Goal: Transaction & Acquisition: Book appointment/travel/reservation

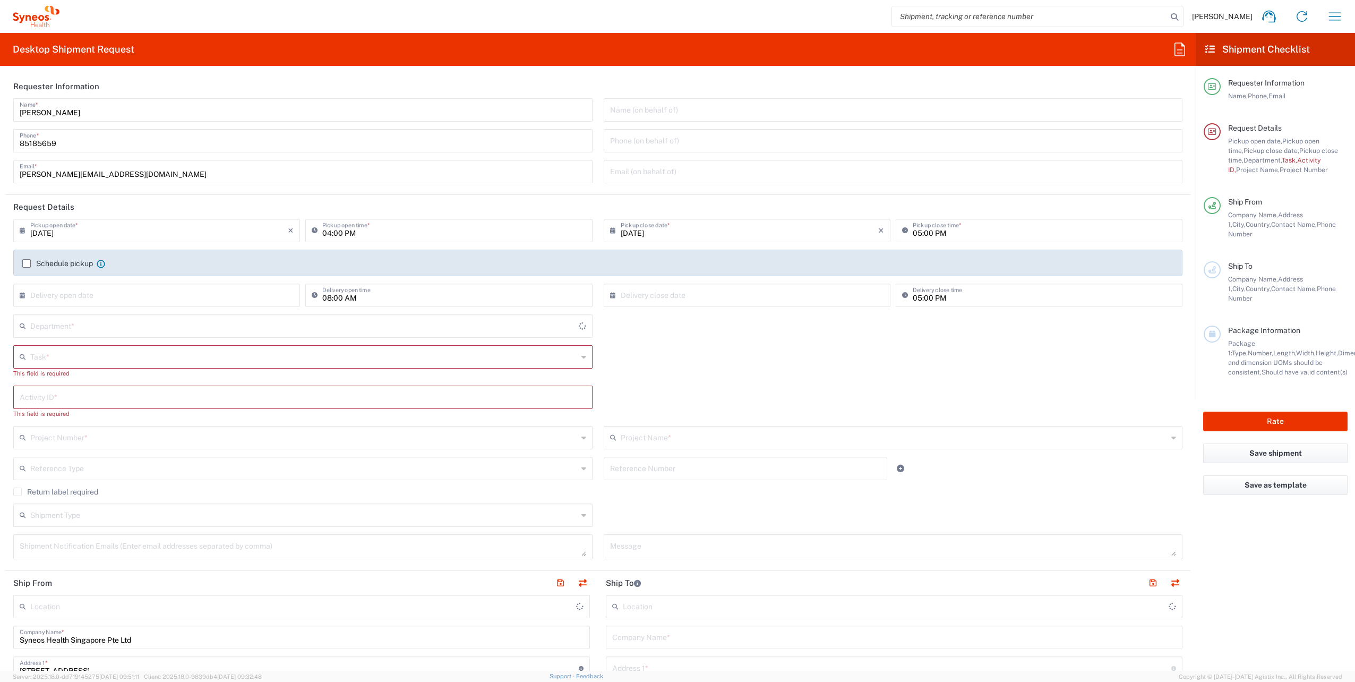
type input "4510"
type input "[GEOGRAPHIC_DATA]"
click at [1343, 20] on button "button" at bounding box center [1334, 16] width 25 height 25
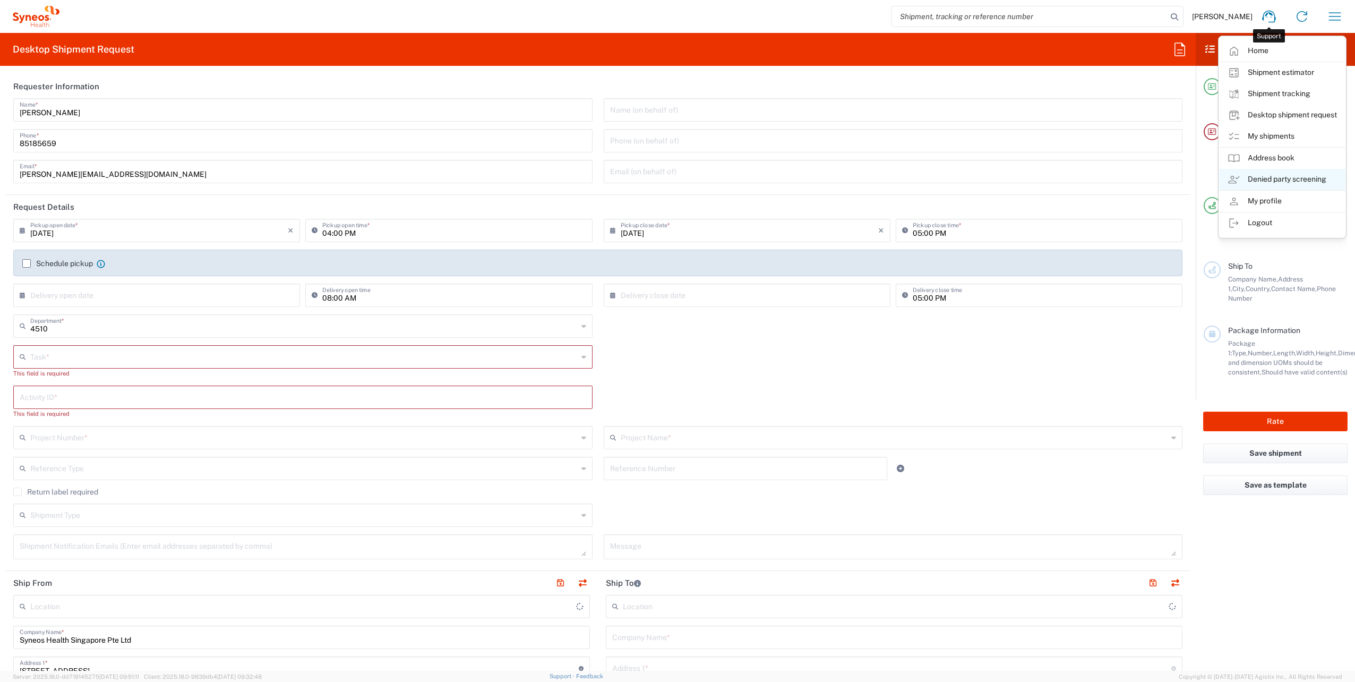
type input "Syneos Health Singapore PteLtd"
click at [1275, 127] on link "My shipments" at bounding box center [1282, 136] width 126 height 21
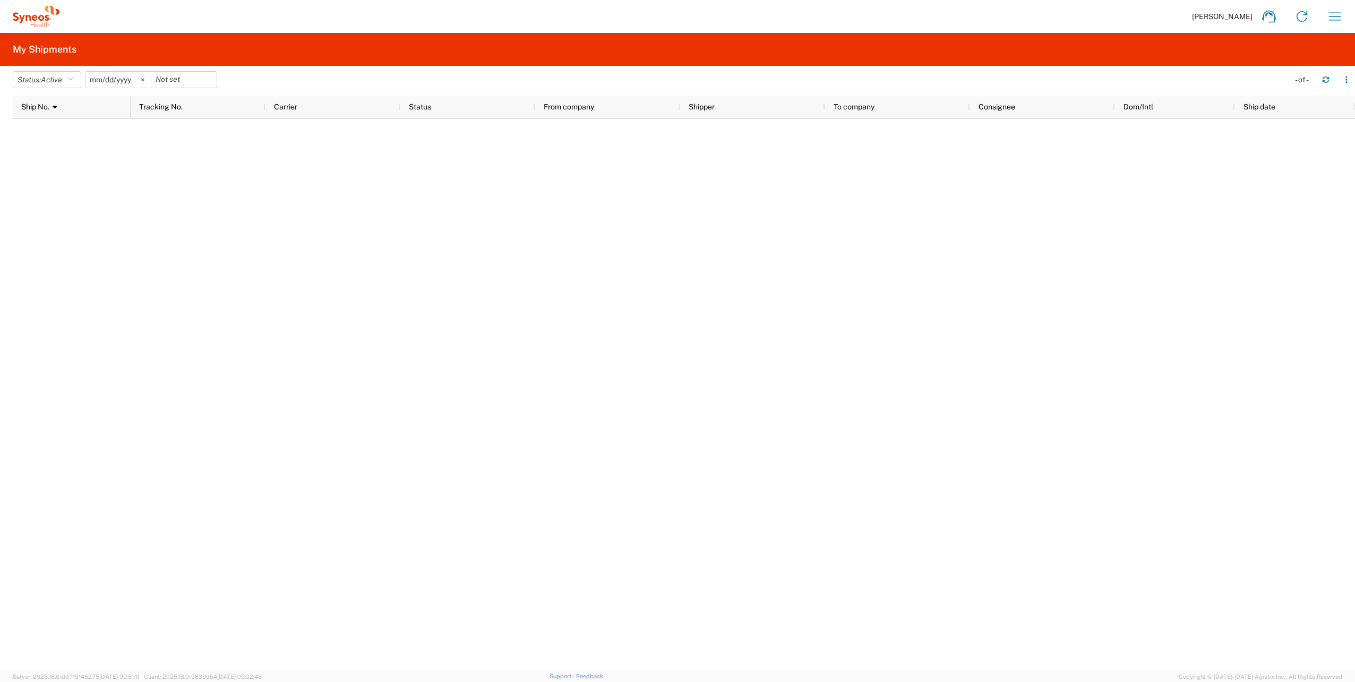
click at [144, 80] on icon at bounding box center [142, 79] width 3 height 3
click at [73, 80] on icon "button" at bounding box center [70, 79] width 6 height 7
click at [50, 134] on span "All" at bounding box center [75, 135] width 124 height 16
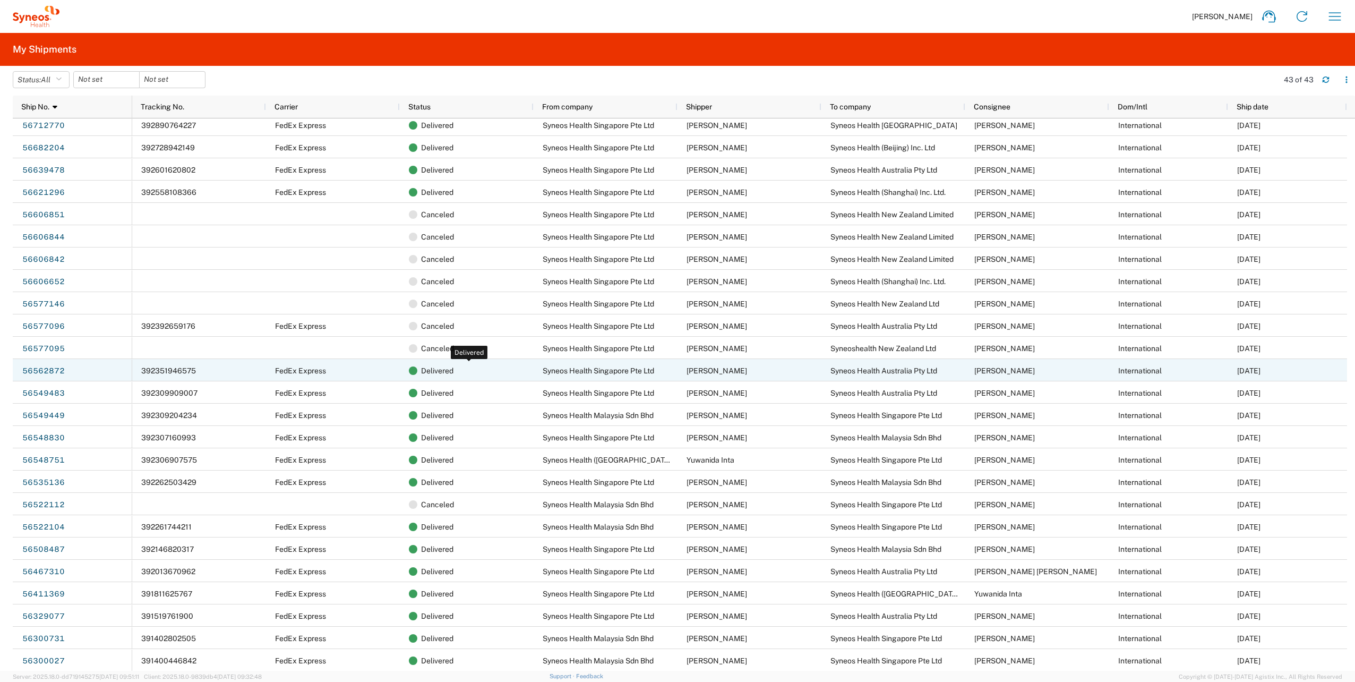
scroll to position [39, 0]
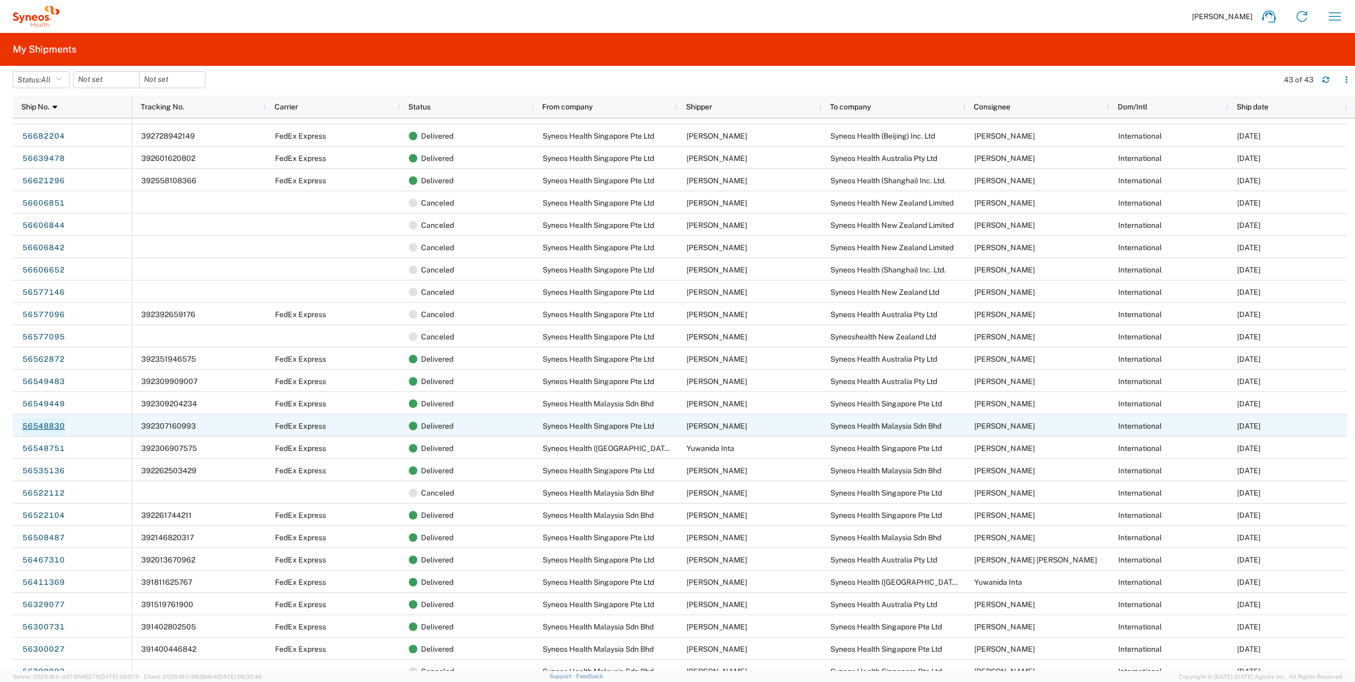
click at [48, 427] on link "56548830" at bounding box center [44, 426] width 44 height 17
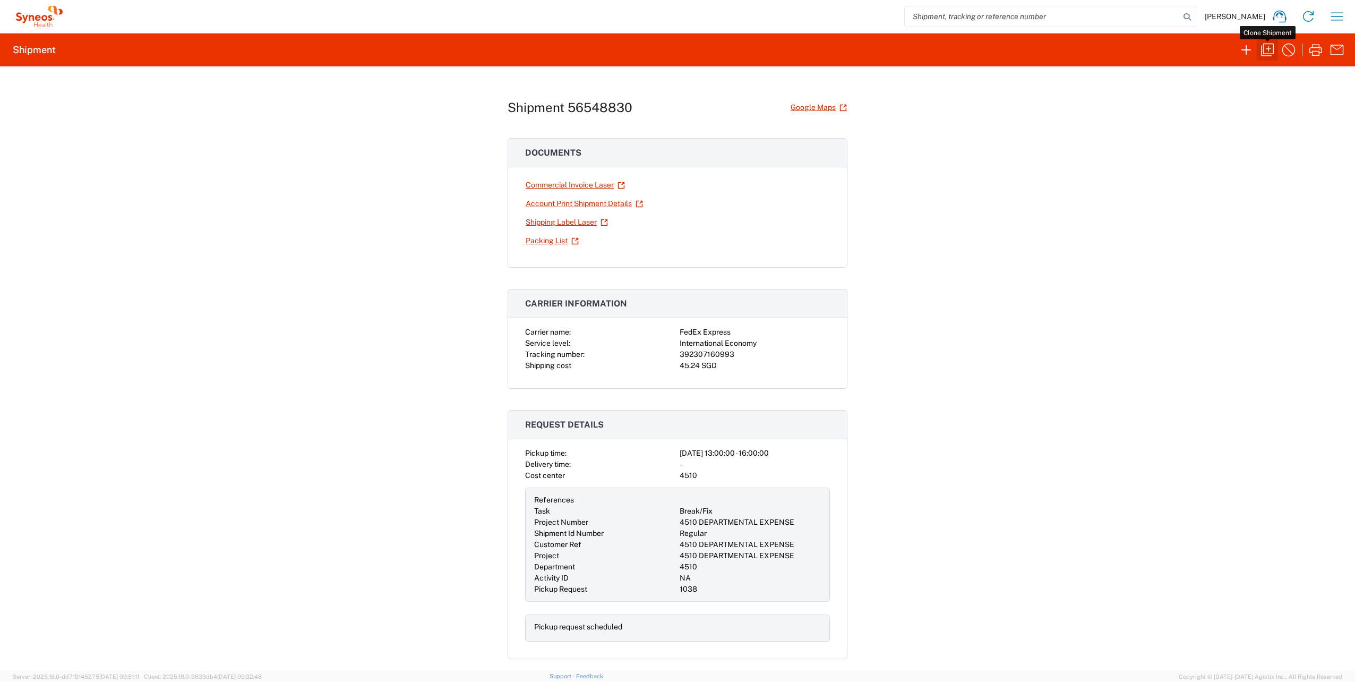
click at [1269, 50] on icon "button" at bounding box center [1267, 49] width 17 height 17
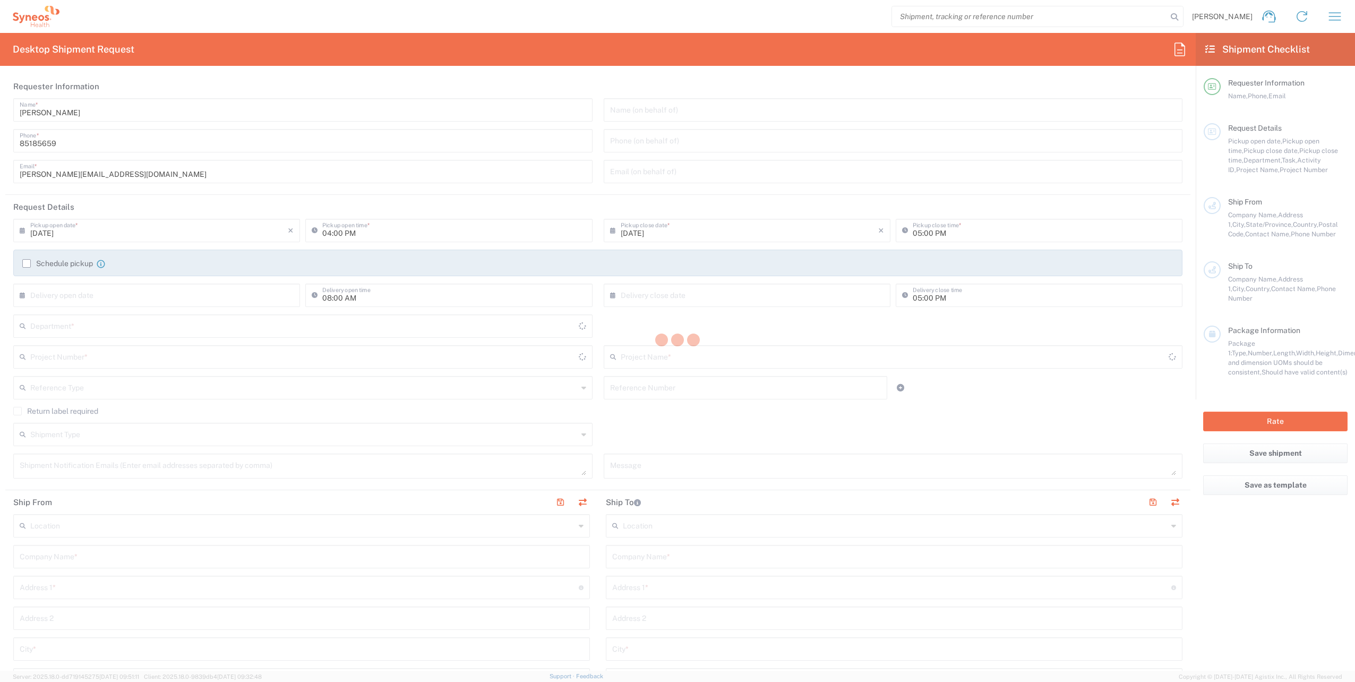
type input "01:00 PM"
type input "04:00 PM"
type input "Task"
type input "Break/Fix"
type input "Syneos Health Singapore PteLtd"
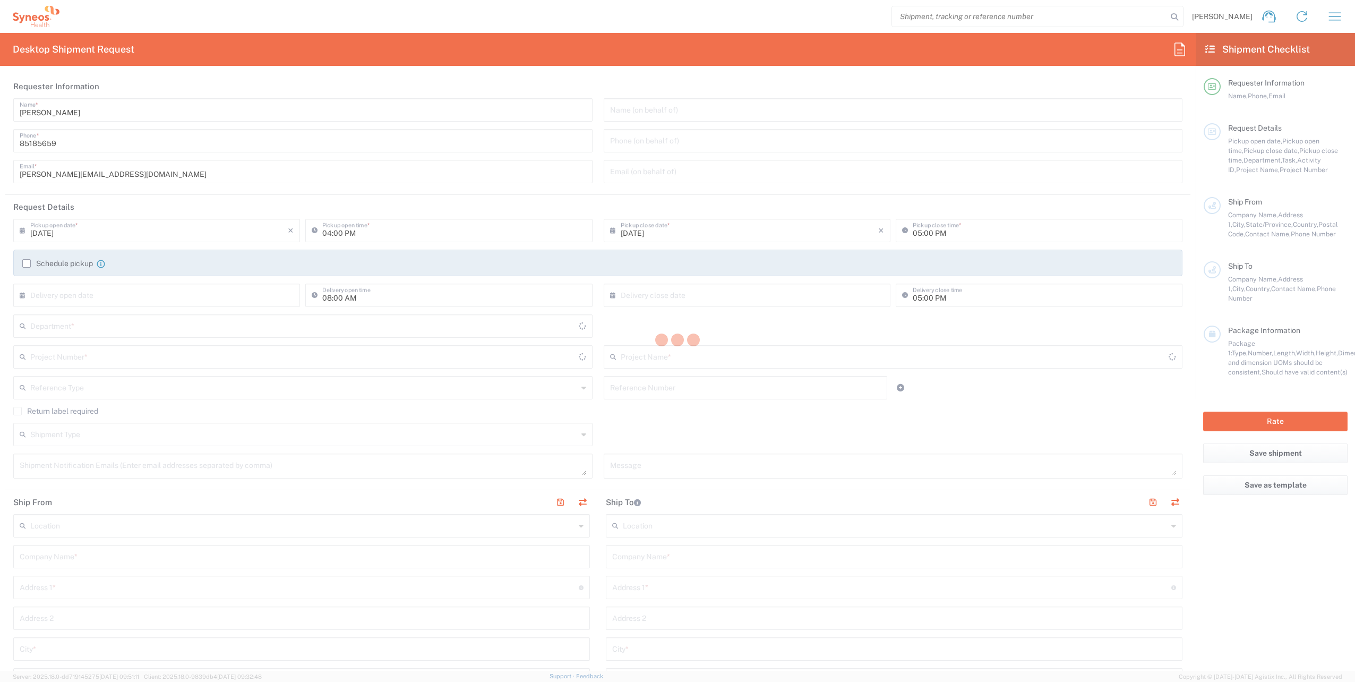
type input "Syneos Health Singapore Pte Ltd"
type input "[STREET_ADDRESS]"
type input "#07-04 [GEOGRAPHIC_DATA]"
type input "[GEOGRAPHIC_DATA]"
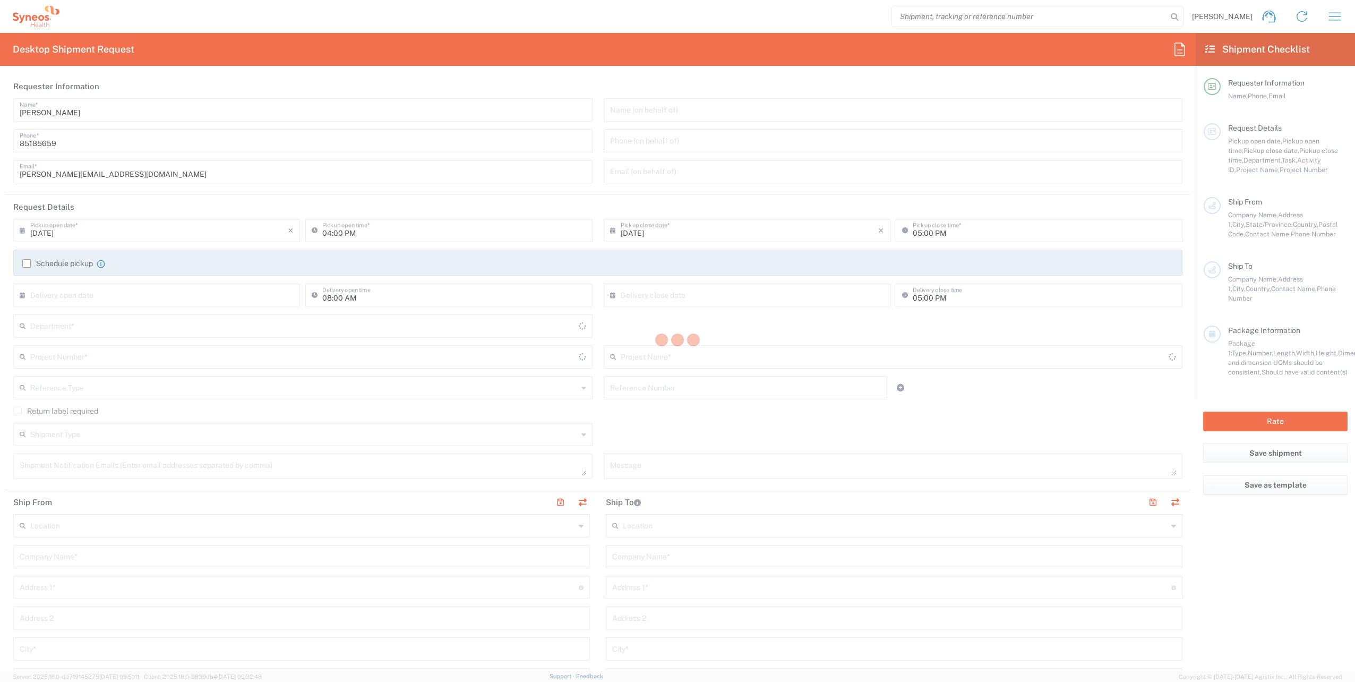
type input "079914"
type input "[PERSON_NAME]"
type input "65 6681 6047"
type input "[PERSON_NAME][EMAIL_ADDRESS][DOMAIN_NAME]"
type input "Business (General)"
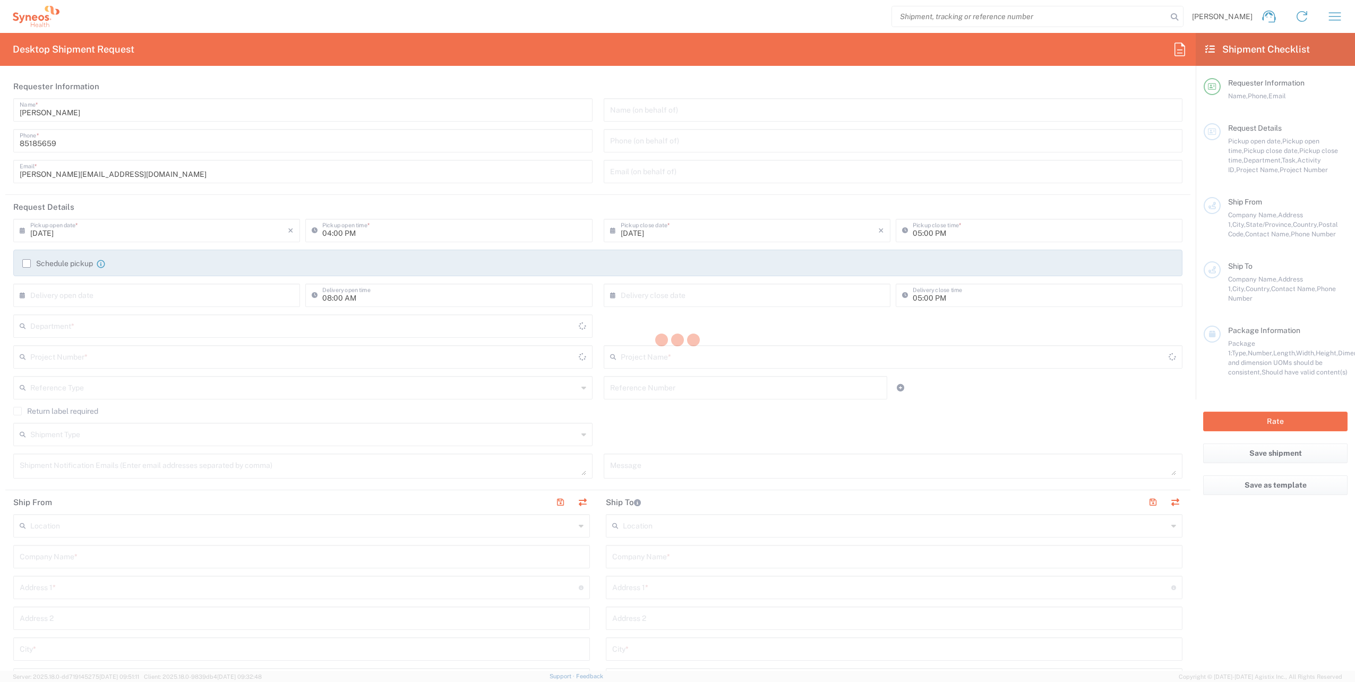
type input "Syneos Health Malaysia Sdn Bhd"
type input "[STREET_ADDRESS],"
type input "Desa Setapak"
type input "[GEOGRAPHIC_DATA]"
type input "53300"
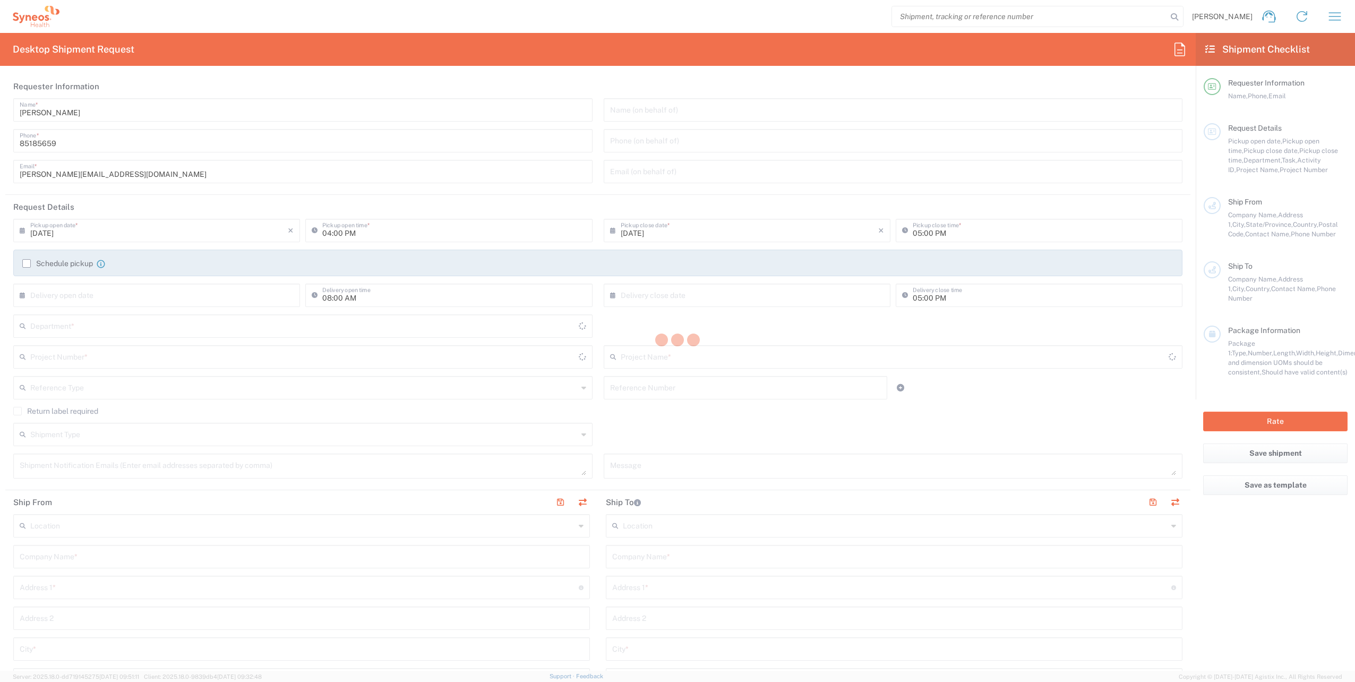
type input "[PERSON_NAME]"
type input "[PHONE_NUMBER]"
type input "[PERSON_NAME][EMAIL_ADDRESS][PERSON_NAME][DOMAIN_NAME]"
type input "Residential/Home"
type input "Adult Signature Required"
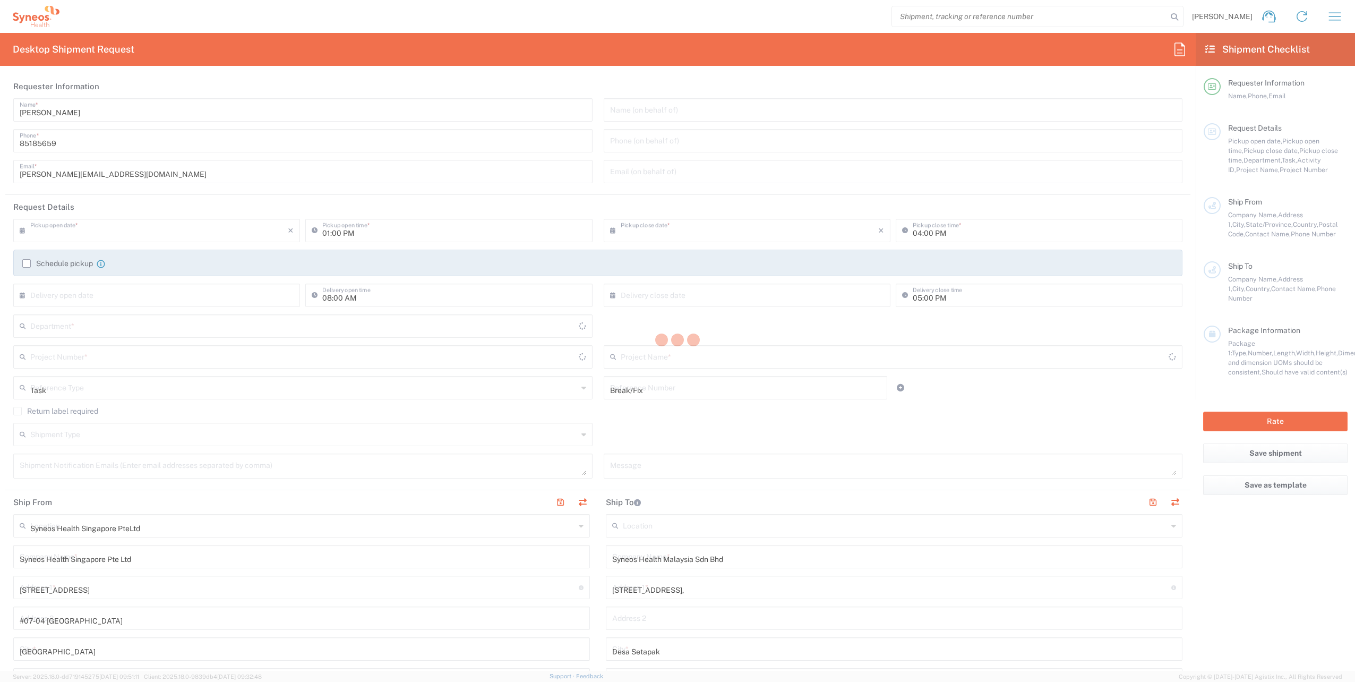
type input "Syneos Health Singapore PteLtd"
type input "Sender/Shipper"
type input "Not Sold"
type input "Sender/Shipper"
type input "Delivery Duty Paid"
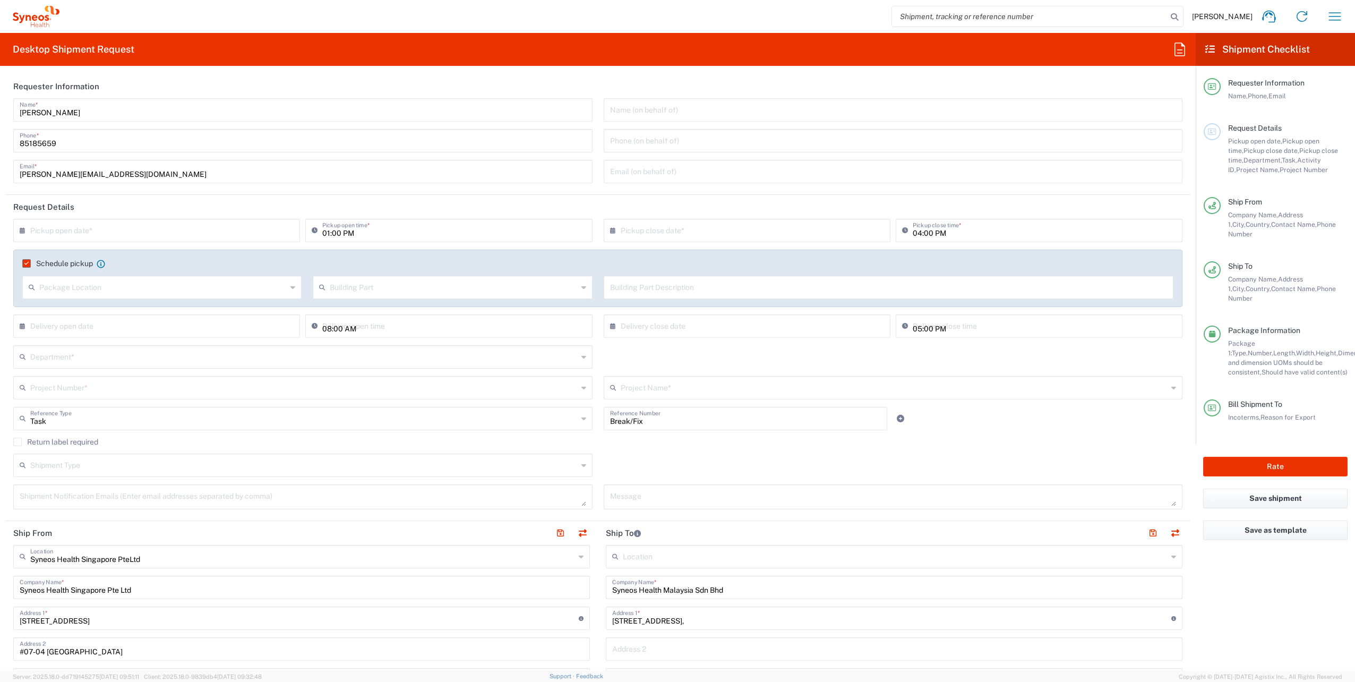
type input "[GEOGRAPHIC_DATA]"
type input "Your Packaging"
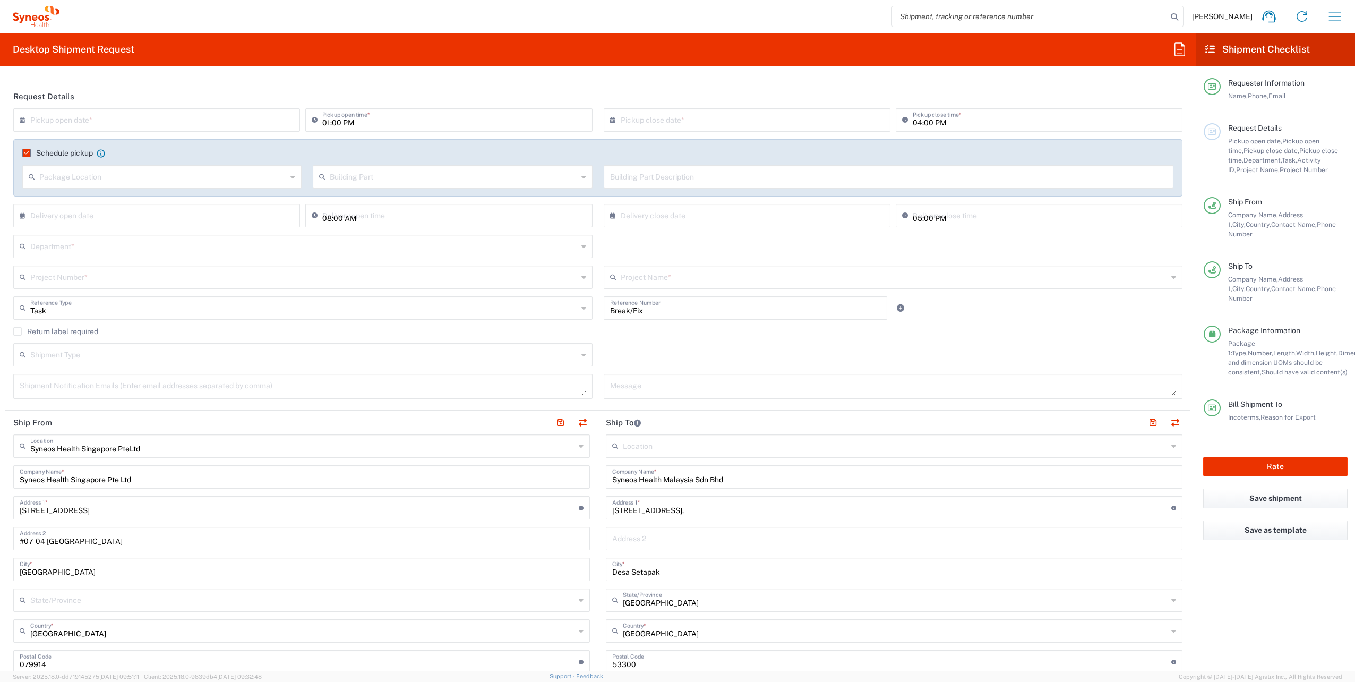
scroll to position [130, 0]
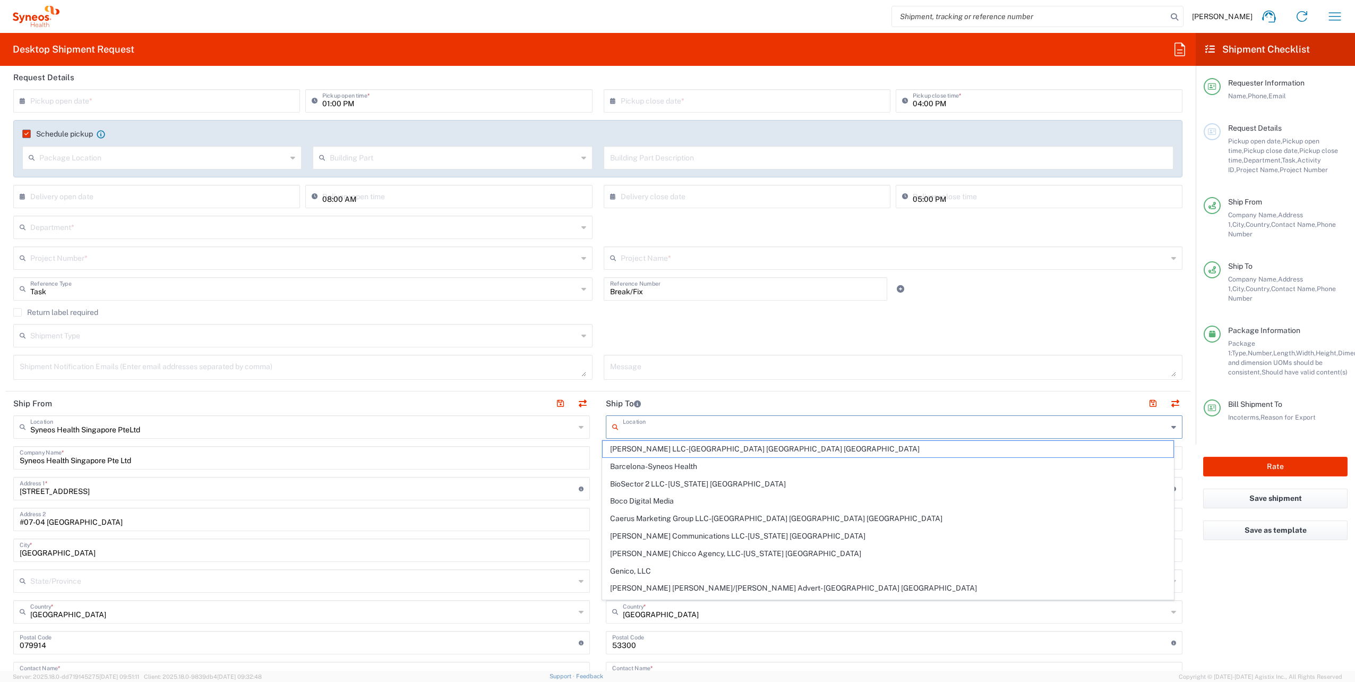
click at [693, 426] on input "text" at bounding box center [895, 426] width 545 height 19
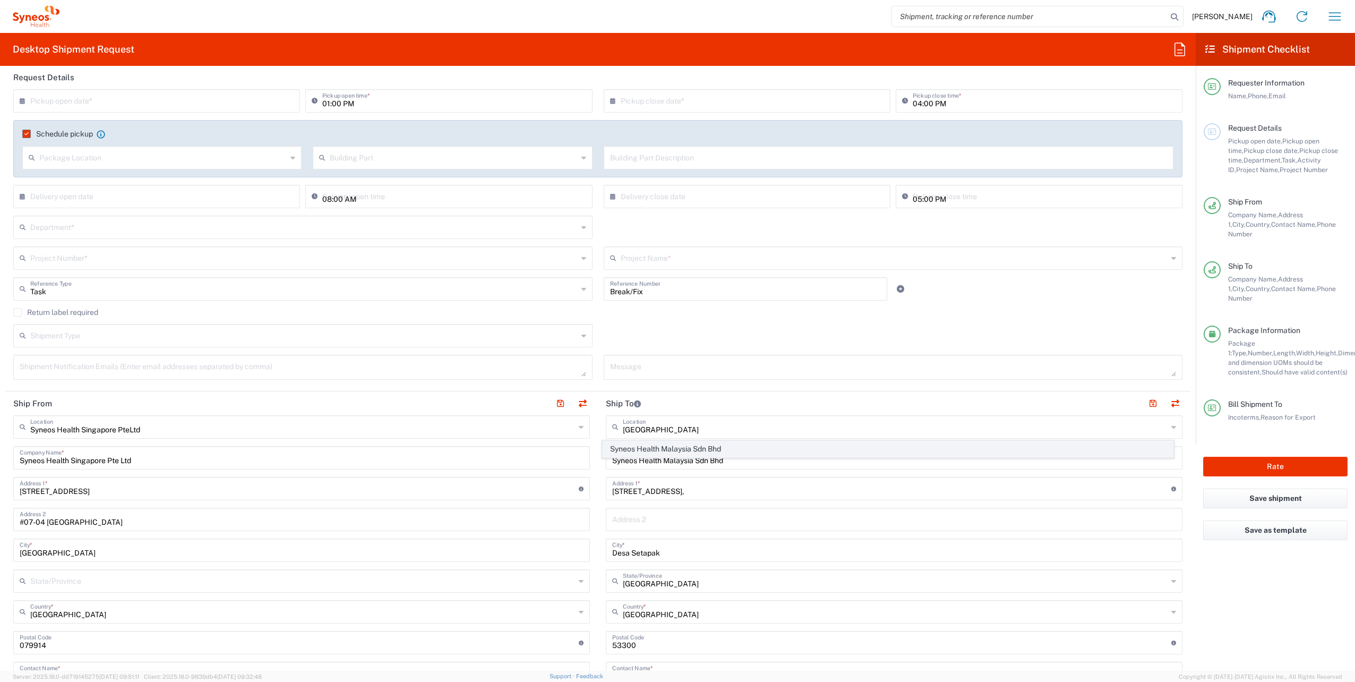
click at [712, 447] on span "Syneos Health Malaysia Sdn Bhd" at bounding box center [888, 449] width 570 height 16
type input "Syneos Health Malaysia Sdn Bhd"
type input "Level 30, [GEOGRAPHIC_DATA], [GEOGRAPHIC_DATA]"
type input "[GEOGRAPHIC_DATA]"
type input "[PERSON_NAME]"
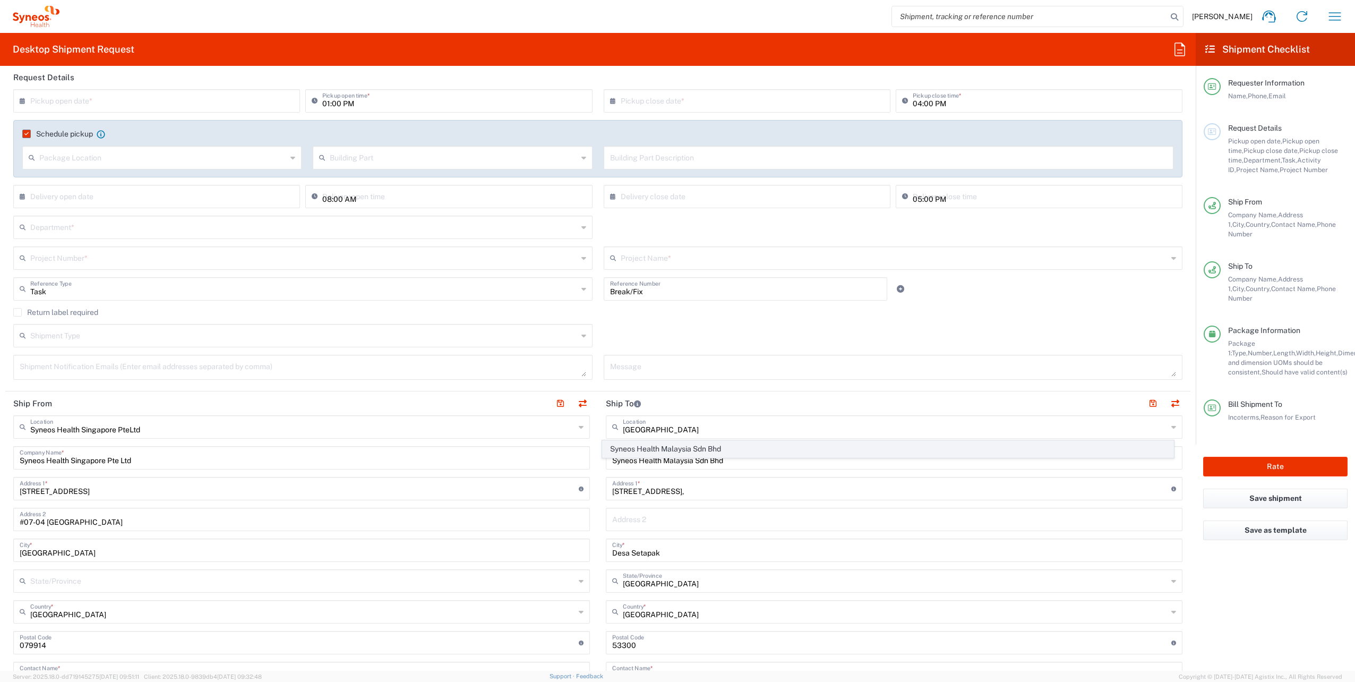
type input "59200"
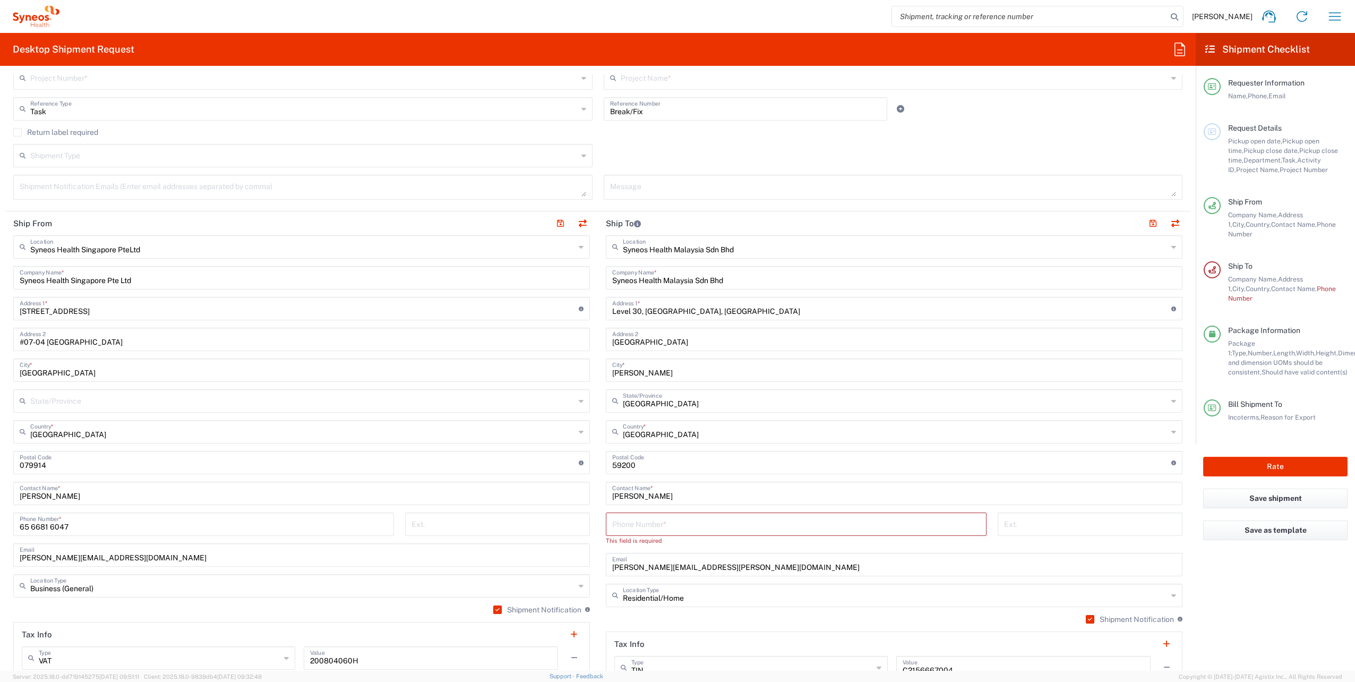
scroll to position [310, 0]
drag, startPoint x: 666, startPoint y: 495, endPoint x: 548, endPoint y: 475, distance: 119.1
click at [548, 475] on div "Ship From Syneos Health Singapore PteLtd Location Syneos Health [GEOGRAPHIC_DAT…" at bounding box center [597, 483] width 1185 height 545
click at [804, 488] on input "[PERSON_NAME] /" at bounding box center [894, 492] width 564 height 19
paste input "T"
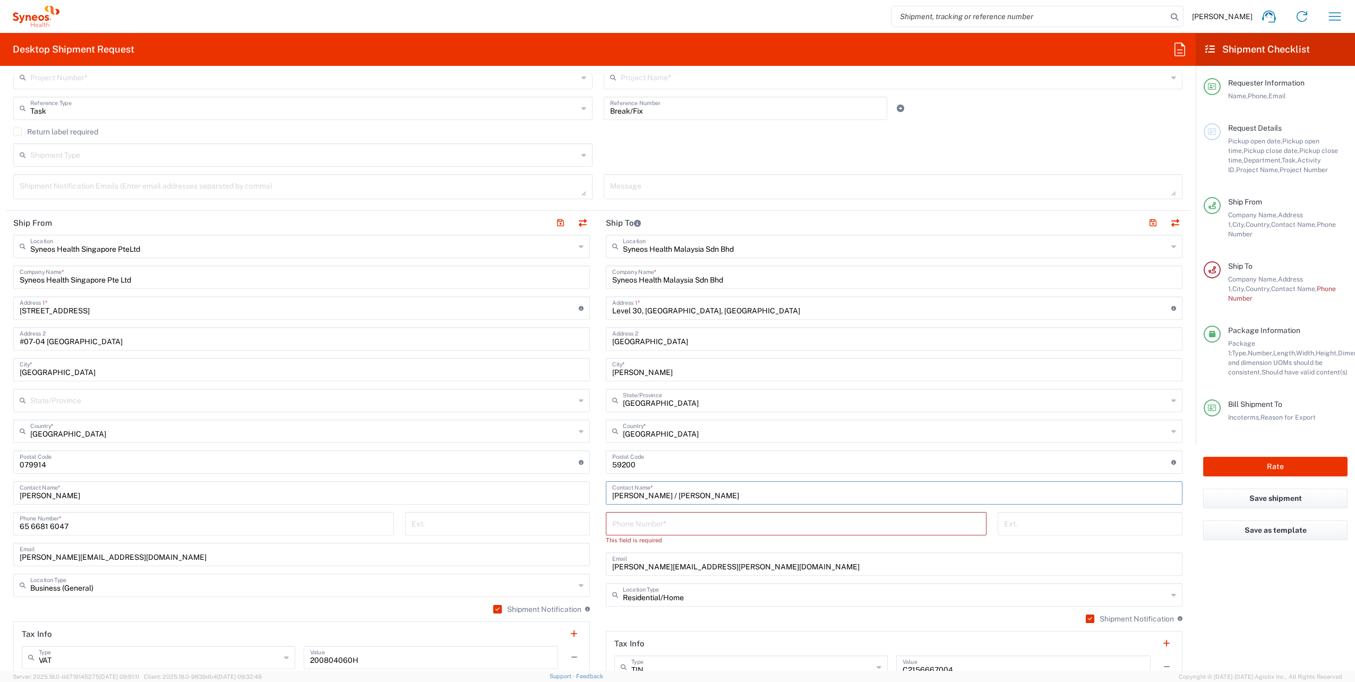
type input "[PERSON_NAME] / [PERSON_NAME]"
click at [699, 520] on input "tel" at bounding box center [796, 522] width 368 height 19
drag, startPoint x: 736, startPoint y: 563, endPoint x: 484, endPoint y: 564, distance: 252.2
click at [484, 564] on div "Ship From Syneos Health Singapore PteLtd Location Syneos Health [GEOGRAPHIC_DAT…" at bounding box center [597, 483] width 1185 height 545
paste input "mimi.[PERSON_NAME]"
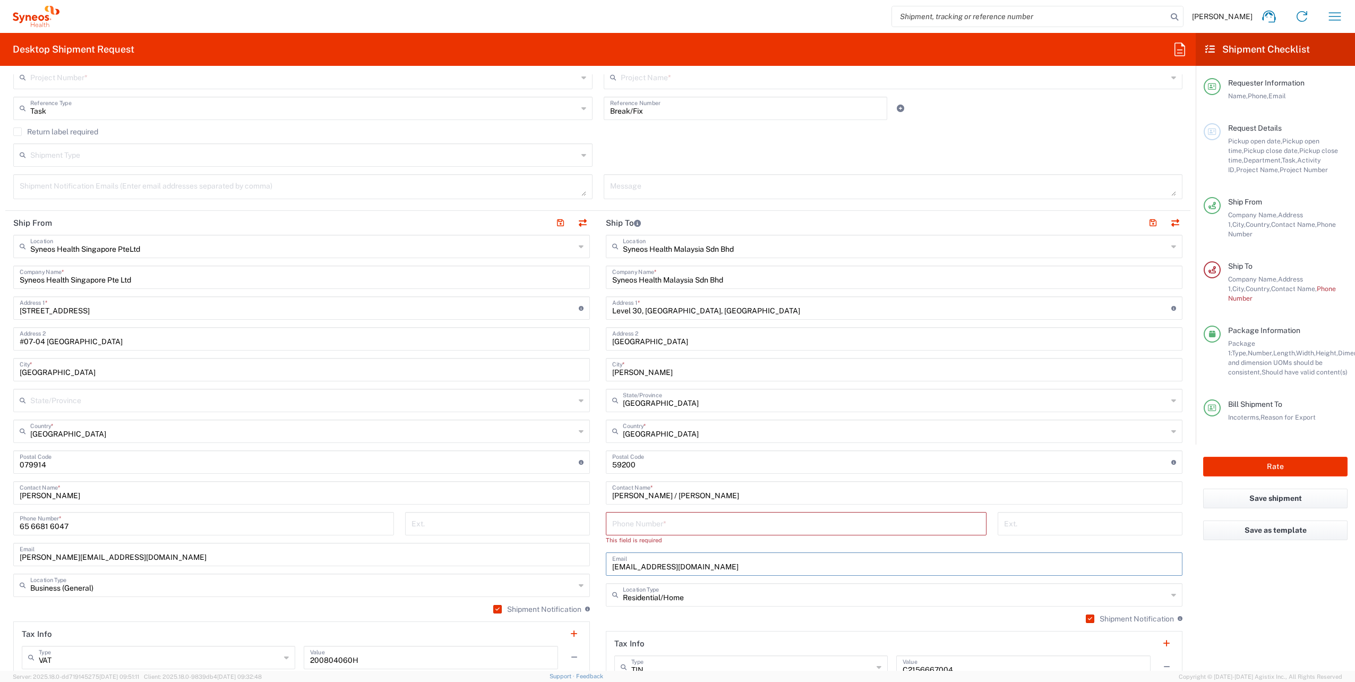
type input "[EMAIL_ADDRESS][DOMAIN_NAME]"
click at [686, 516] on input "tel" at bounding box center [796, 522] width 368 height 19
paste input "[PHONE_NUMBER]"
type input "[PHONE_NUMBER]"
click at [698, 589] on input "text" at bounding box center [895, 584] width 545 height 19
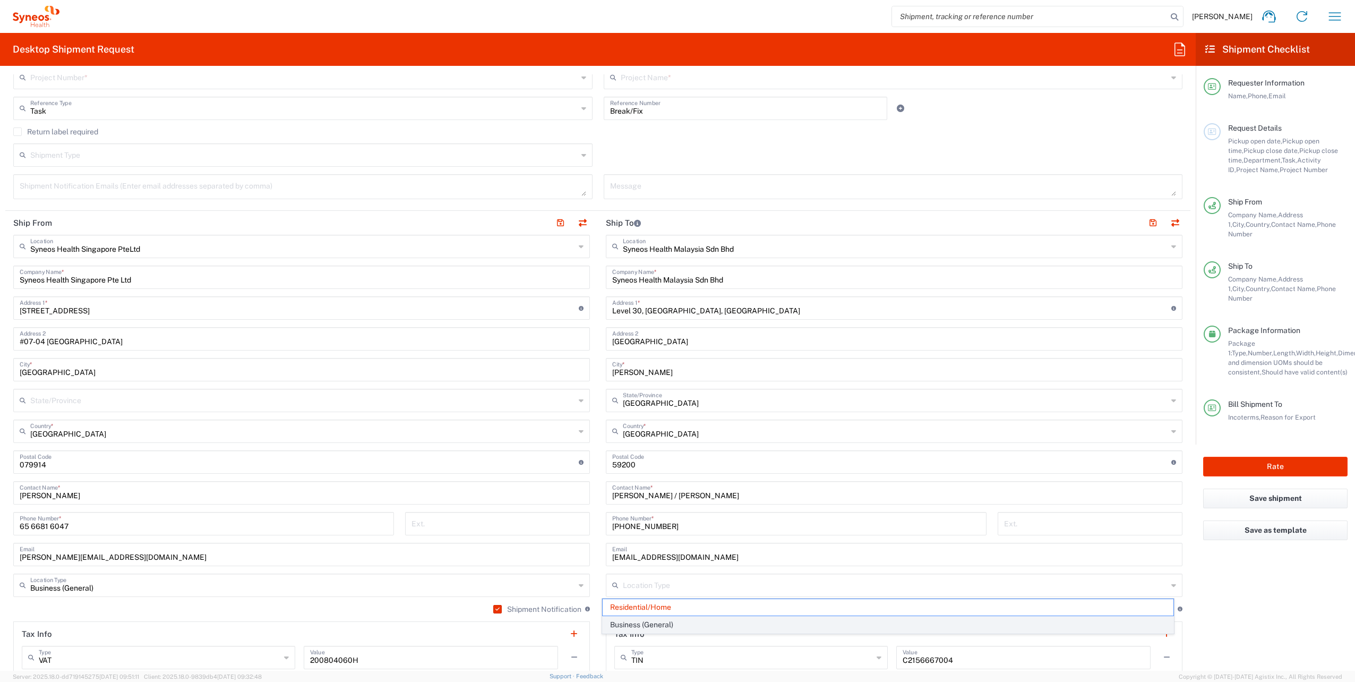
click at [824, 619] on span "Business (General)" at bounding box center [888, 624] width 570 height 16
type input "Business (General)"
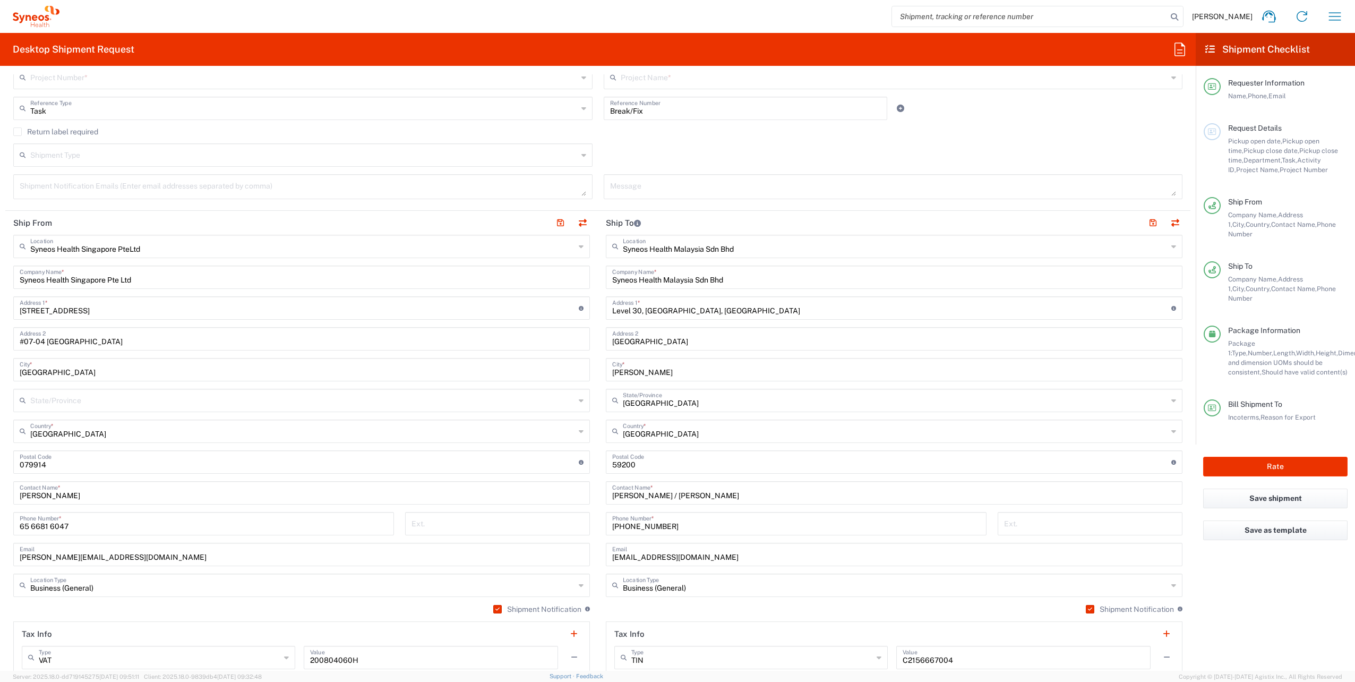
scroll to position [0, 0]
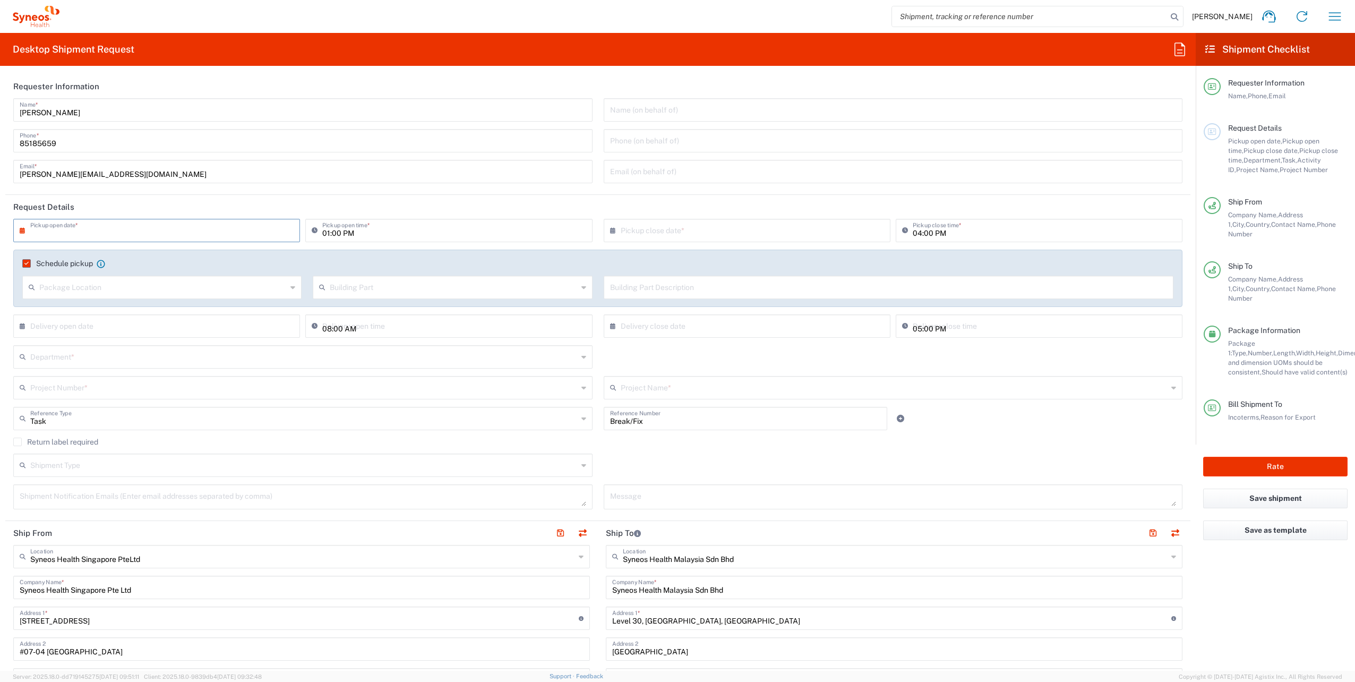
click at [88, 224] on input "text" at bounding box center [158, 229] width 257 height 19
click at [127, 308] on span "15" at bounding box center [128, 311] width 16 height 15
type input "[DATE]"
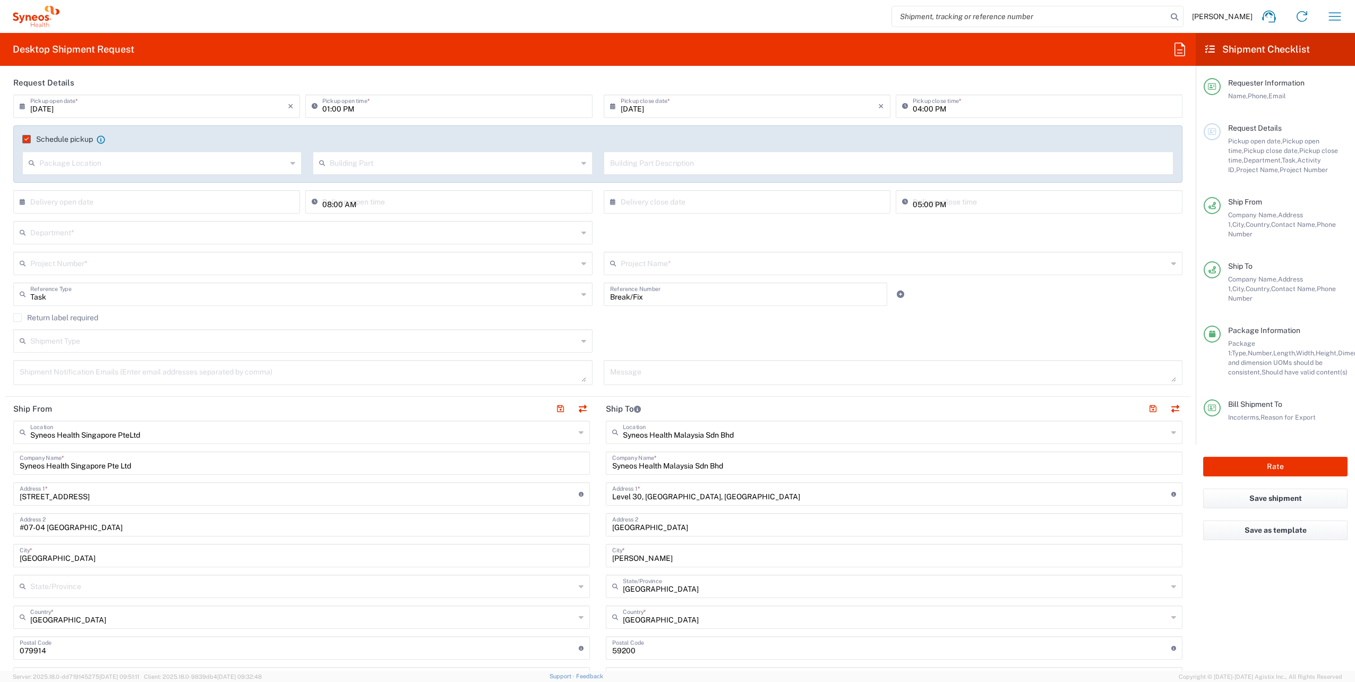
scroll to position [125, 0]
click at [137, 339] on input "text" at bounding box center [303, 339] width 547 height 19
click at [178, 316] on agx-checkbox-control "Return label required" at bounding box center [597, 316] width 1169 height 8
click at [124, 233] on input "text" at bounding box center [303, 230] width 547 height 19
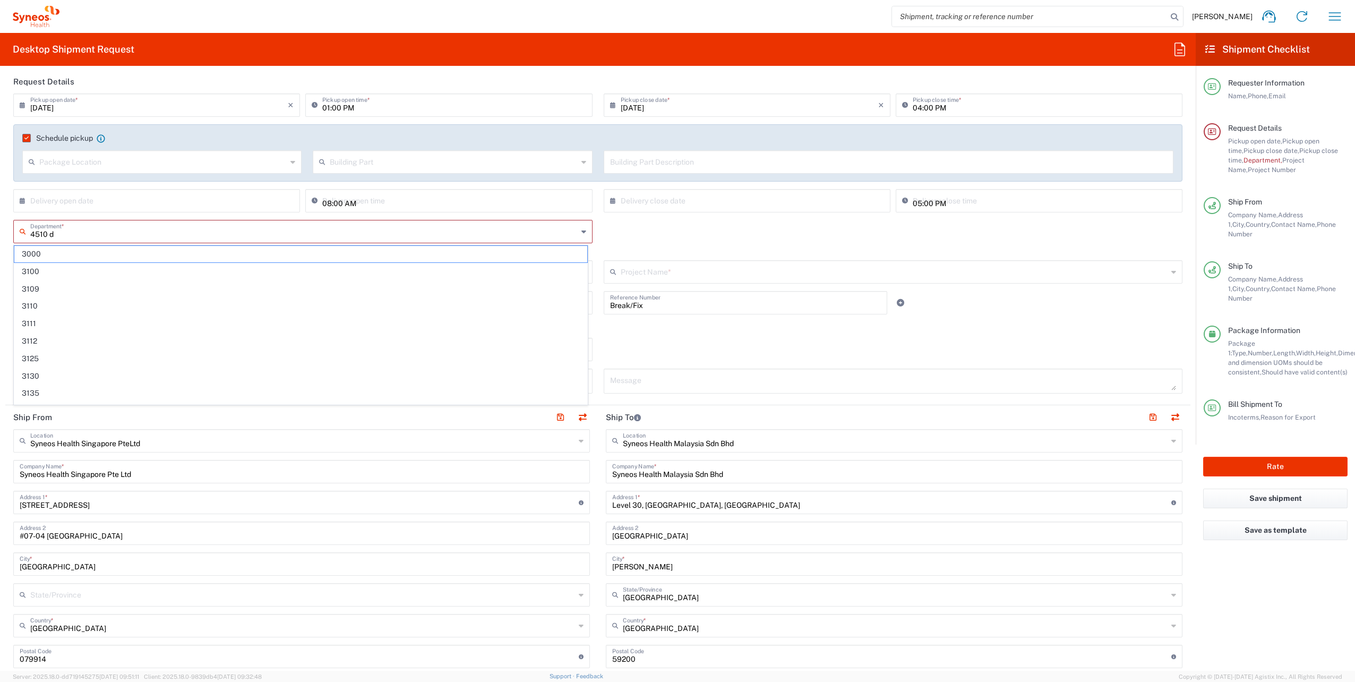
type input "4510 de"
drag, startPoint x: 125, startPoint y: 234, endPoint x: 9, endPoint y: 243, distance: 116.6
click at [9, 243] on div "4510 de Department * No Results Found This field is required" at bounding box center [303, 240] width 590 height 40
type input "4510"
click at [44, 254] on span "4510" at bounding box center [300, 254] width 573 height 16
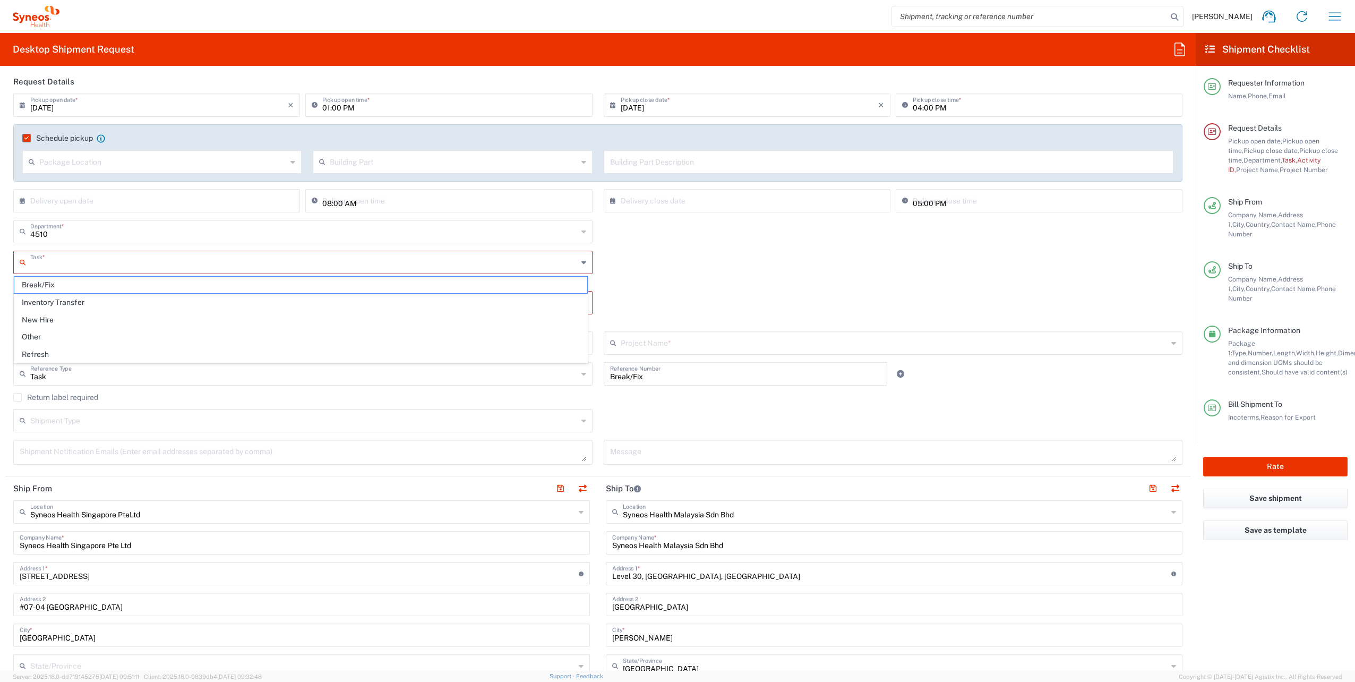
click at [57, 265] on input "text" at bounding box center [303, 261] width 547 height 19
click at [82, 318] on span "New Hire" at bounding box center [300, 320] width 573 height 16
type input "New Hire"
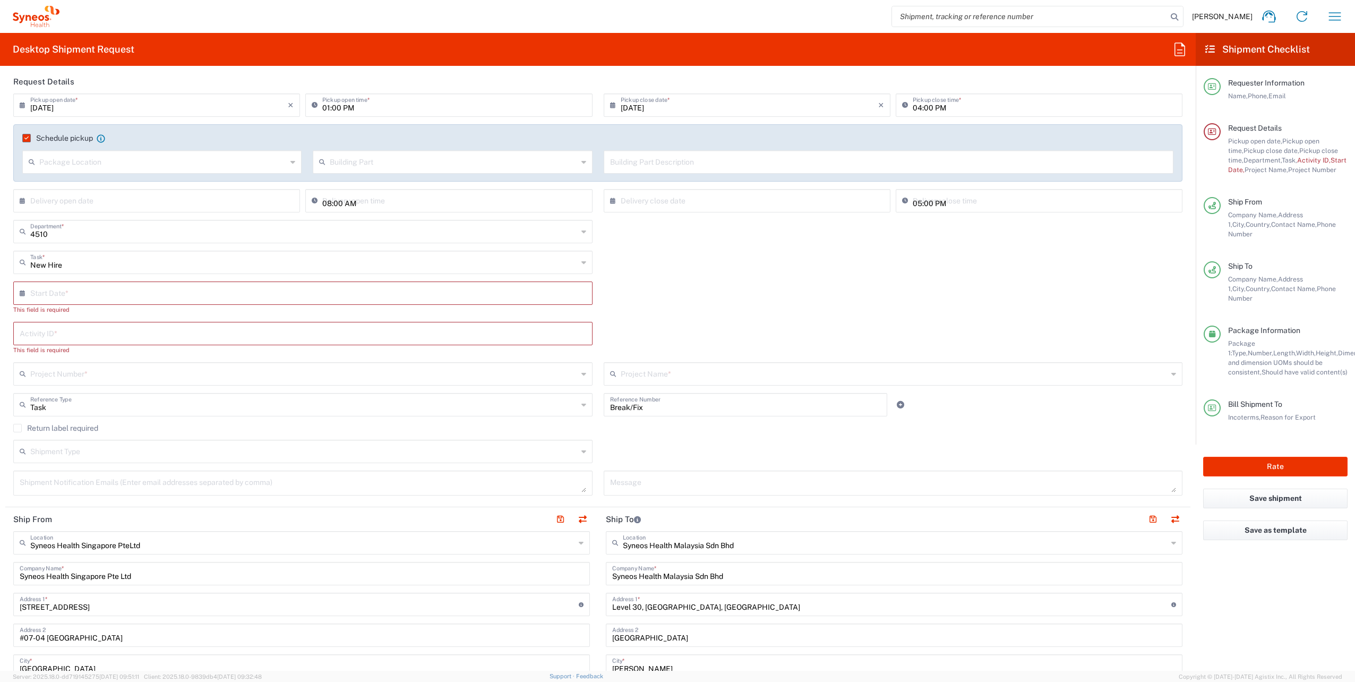
click at [20, 292] on icon at bounding box center [25, 293] width 11 height 17
click at [40, 290] on input "text" at bounding box center [305, 292] width 550 height 19
click at [276, 390] on span "22" at bounding box center [273, 388] width 16 height 15
type input "[DATE]"
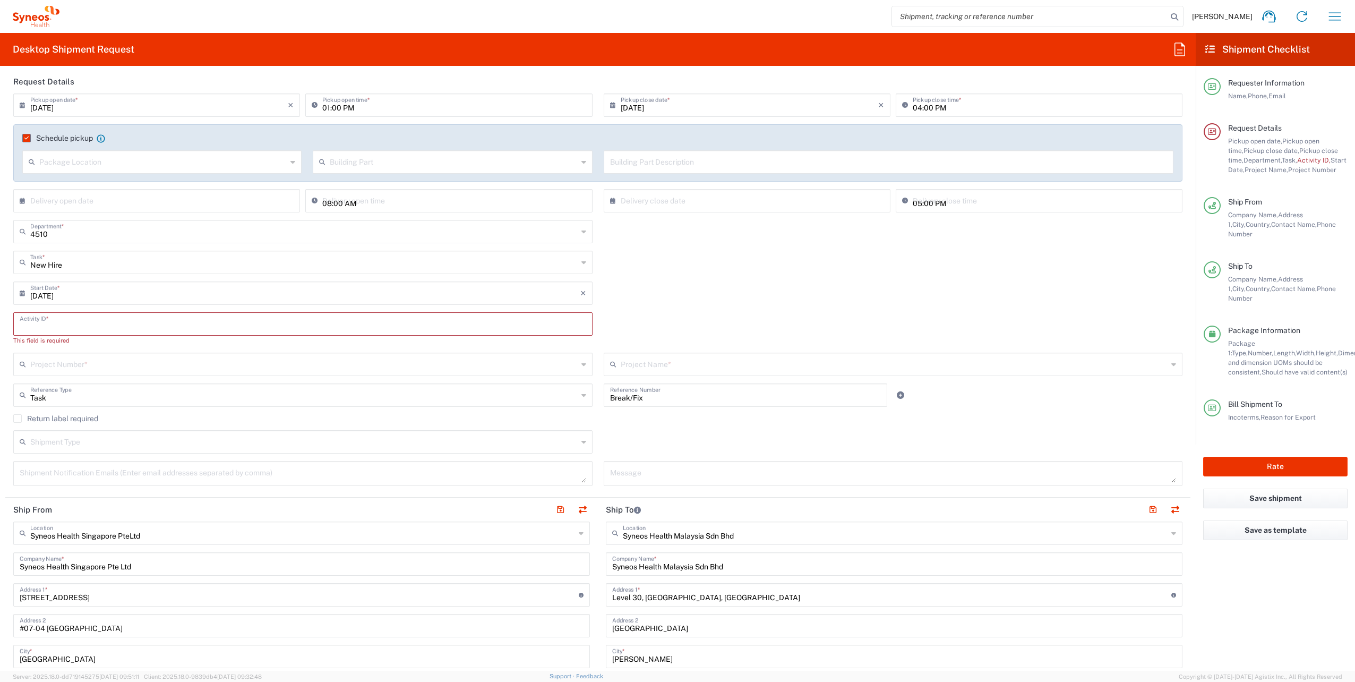
click at [58, 322] on input "text" at bounding box center [303, 323] width 566 height 19
paste input "SCTASK2710880"
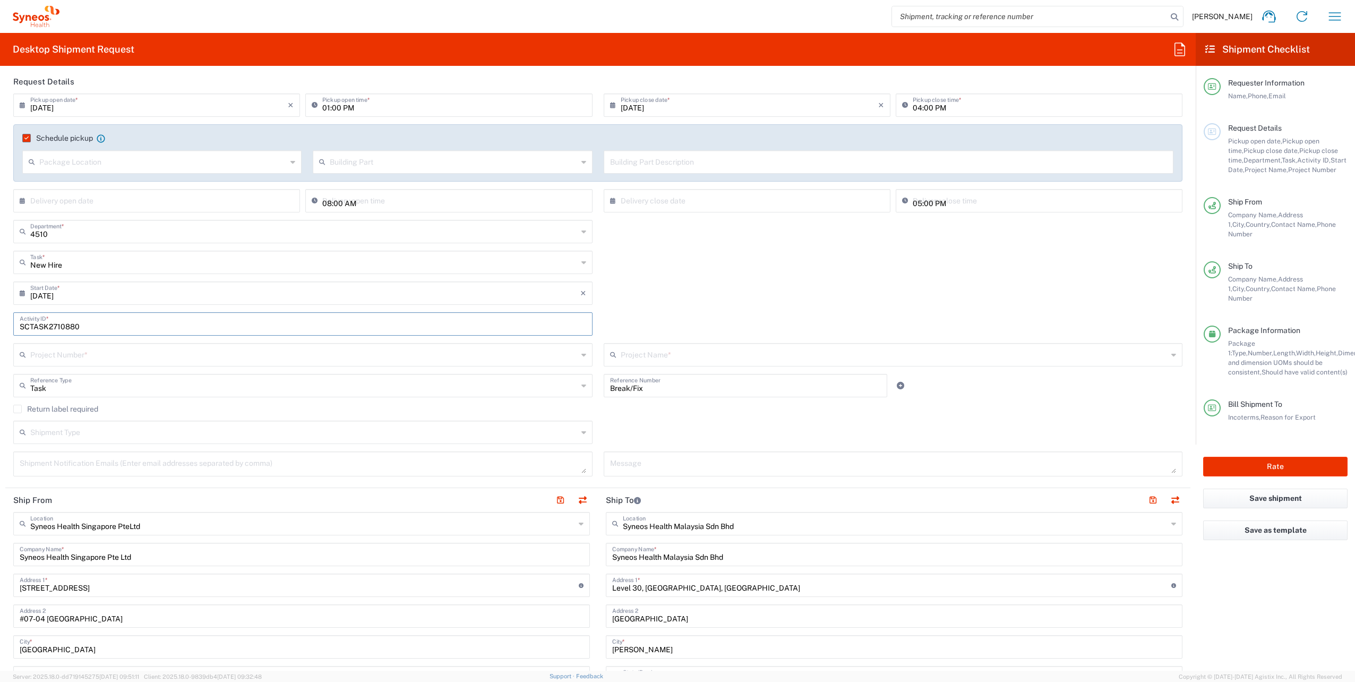
type input "SCTASK2710880"
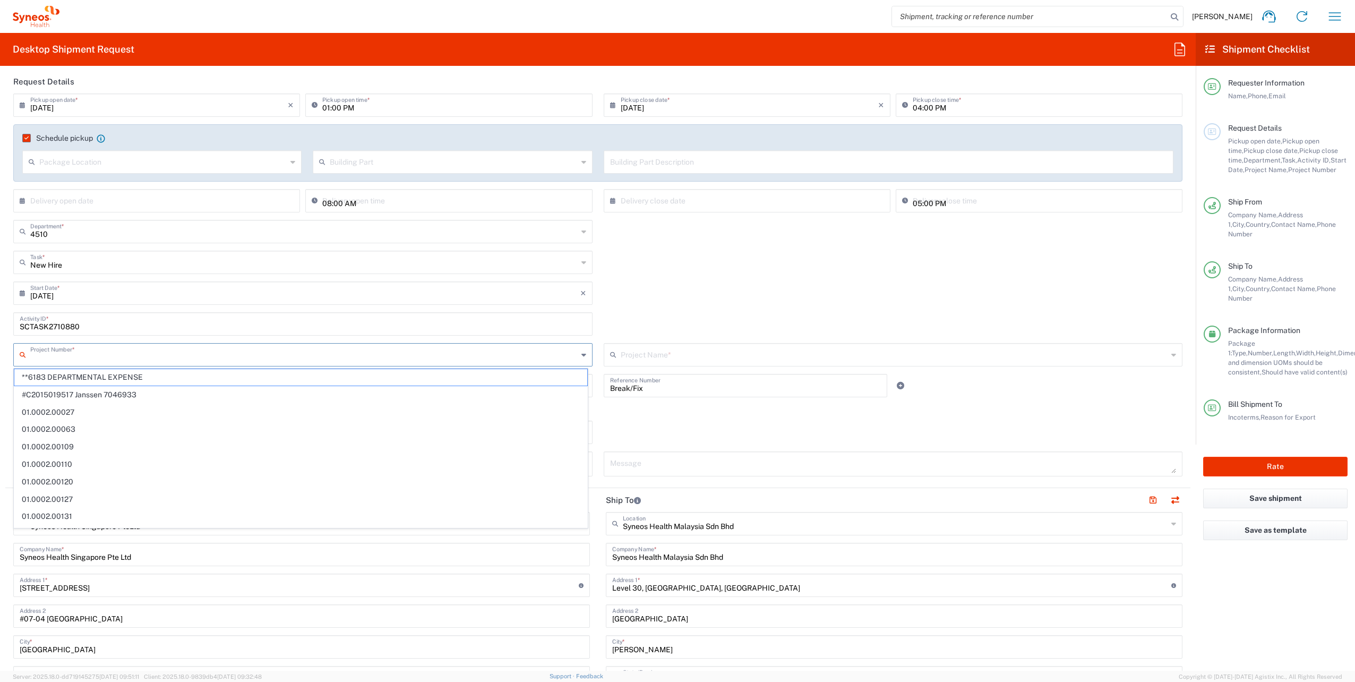
click at [85, 355] on input "text" at bounding box center [303, 354] width 547 height 19
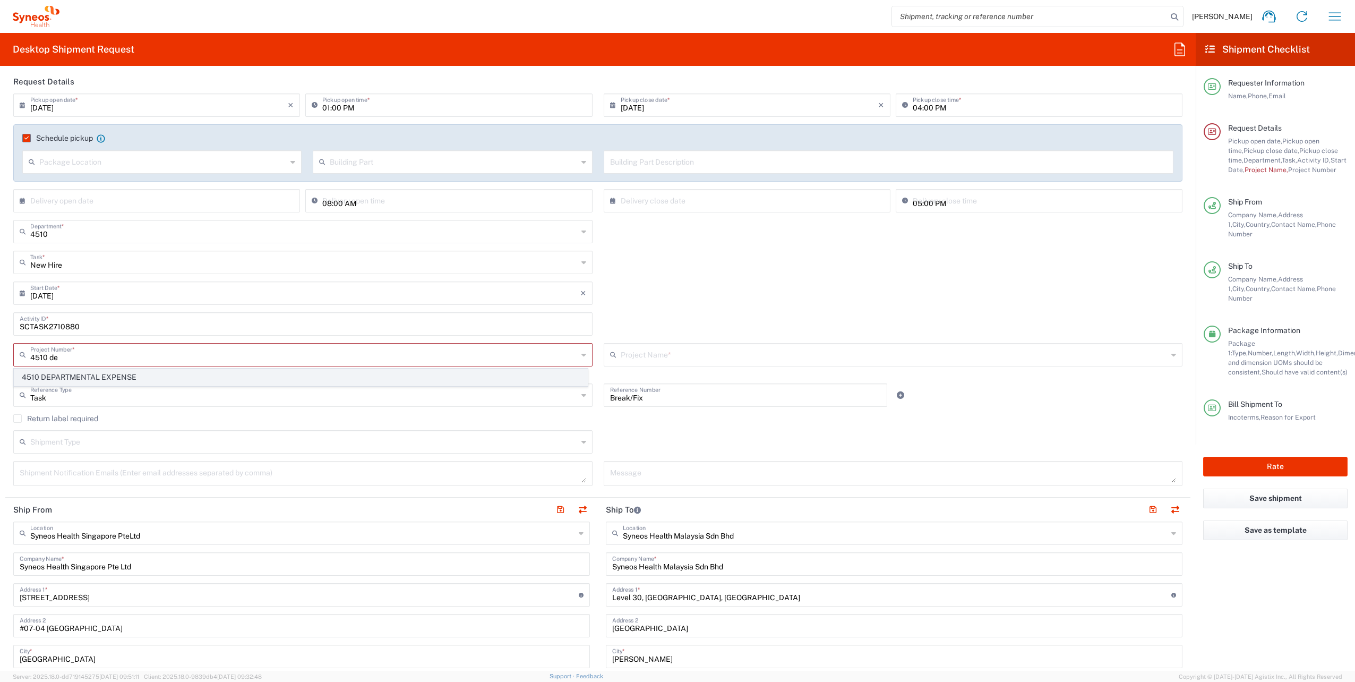
click at [106, 376] on span "4510 DEPARTMENTAL EXPENSE" at bounding box center [300, 377] width 573 height 16
type input "4510 DEPARTMENTAL EXPENSE"
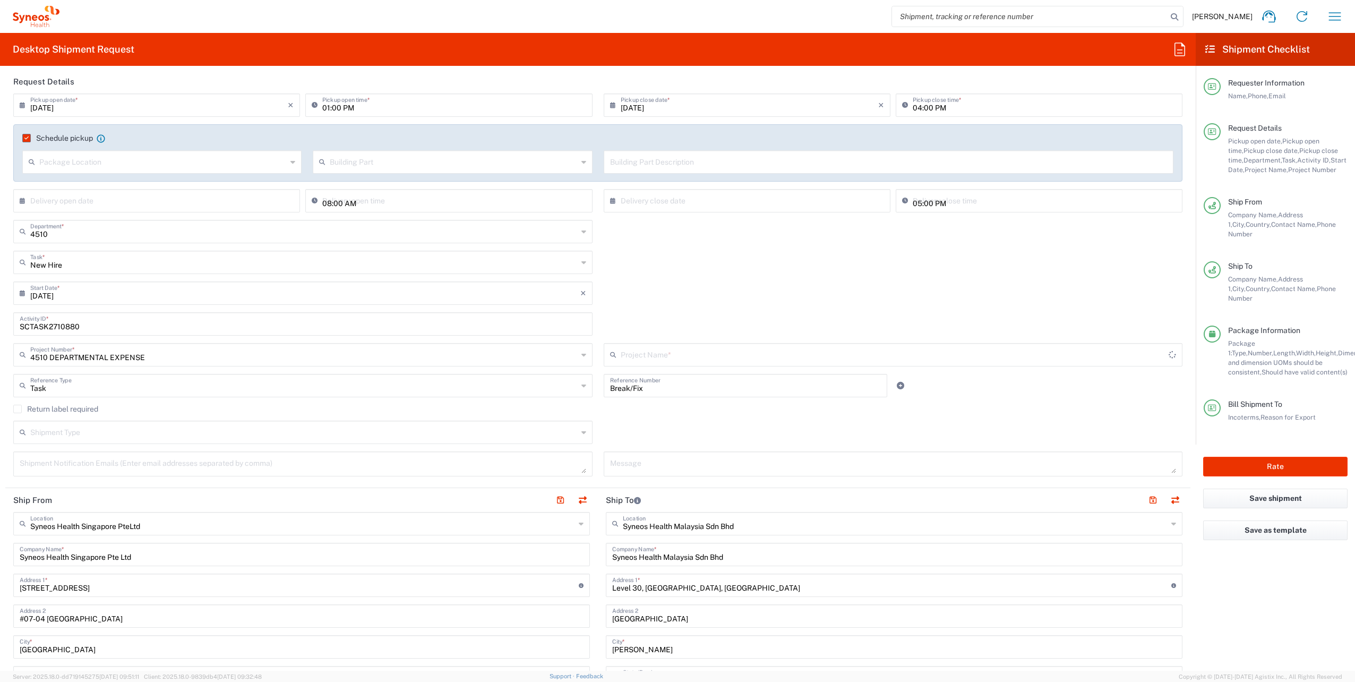
type input "4510 DEPARTMENTAL EXPENSE"
click at [655, 391] on input "Break/Fix" at bounding box center [745, 384] width 271 height 19
drag, startPoint x: 655, startPoint y: 391, endPoint x: 502, endPoint y: 407, distance: 153.2
click at [502, 407] on div "[DATE] × Pickup open date * Cancel Apply 01:00 PM Pickup open time * [DATE] × P…" at bounding box center [598, 288] width 1180 height 390
click at [639, 411] on agx-checkbox-control "Return label required" at bounding box center [597, 408] width 1169 height 8
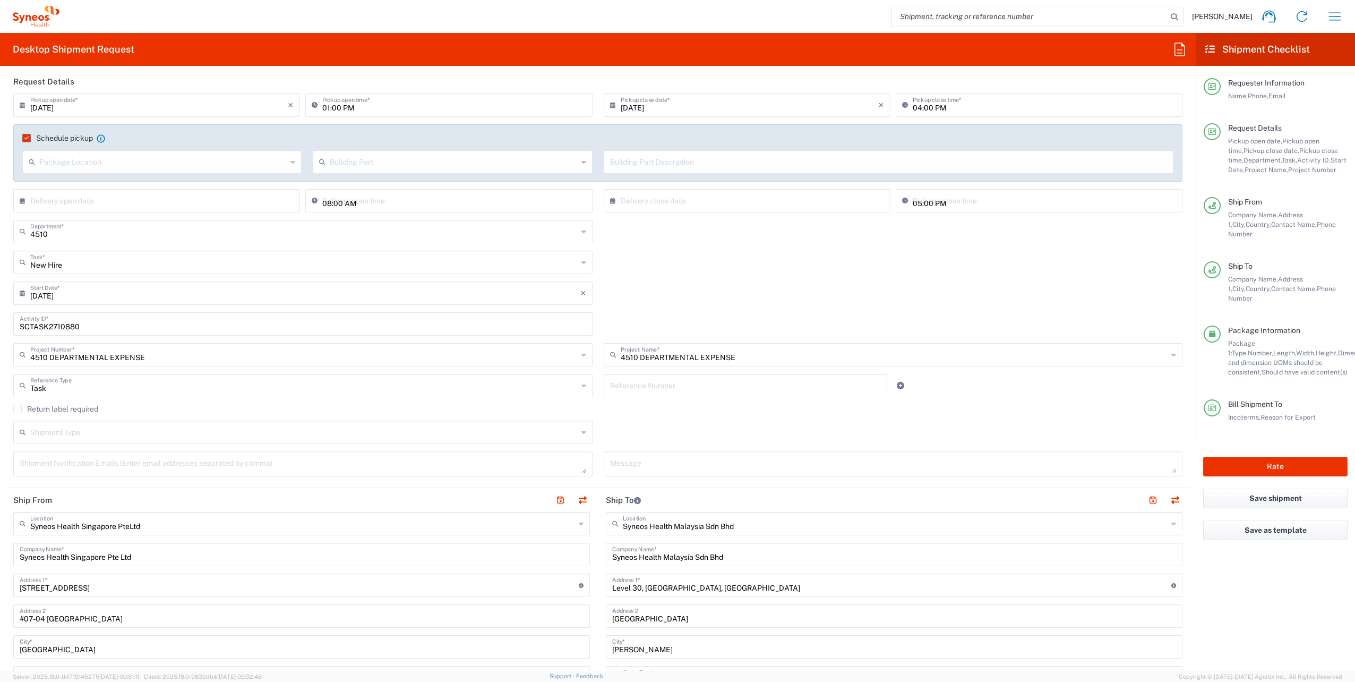
click at [229, 393] on div "Task Reference Type" at bounding box center [302, 385] width 579 height 23
click at [716, 428] on div "Shipment Type Batch Regular" at bounding box center [598, 435] width 1180 height 31
type input "Task"
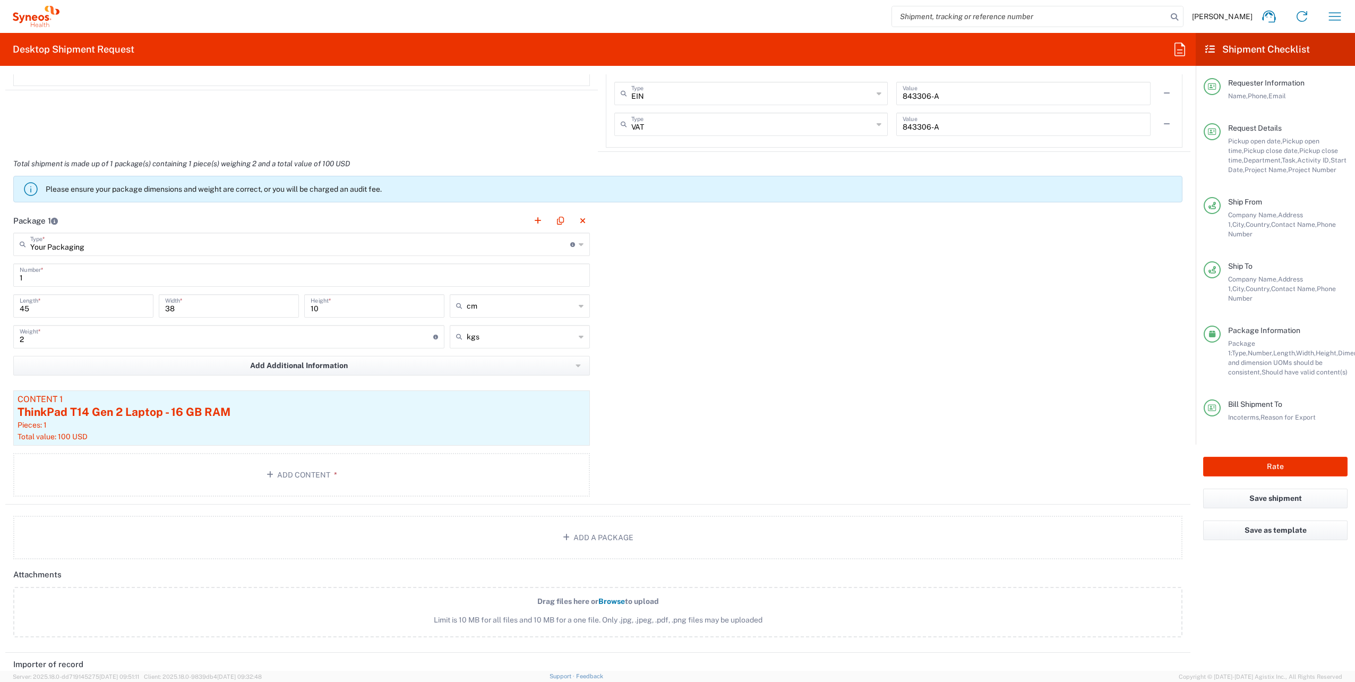
scroll to position [1003, 0]
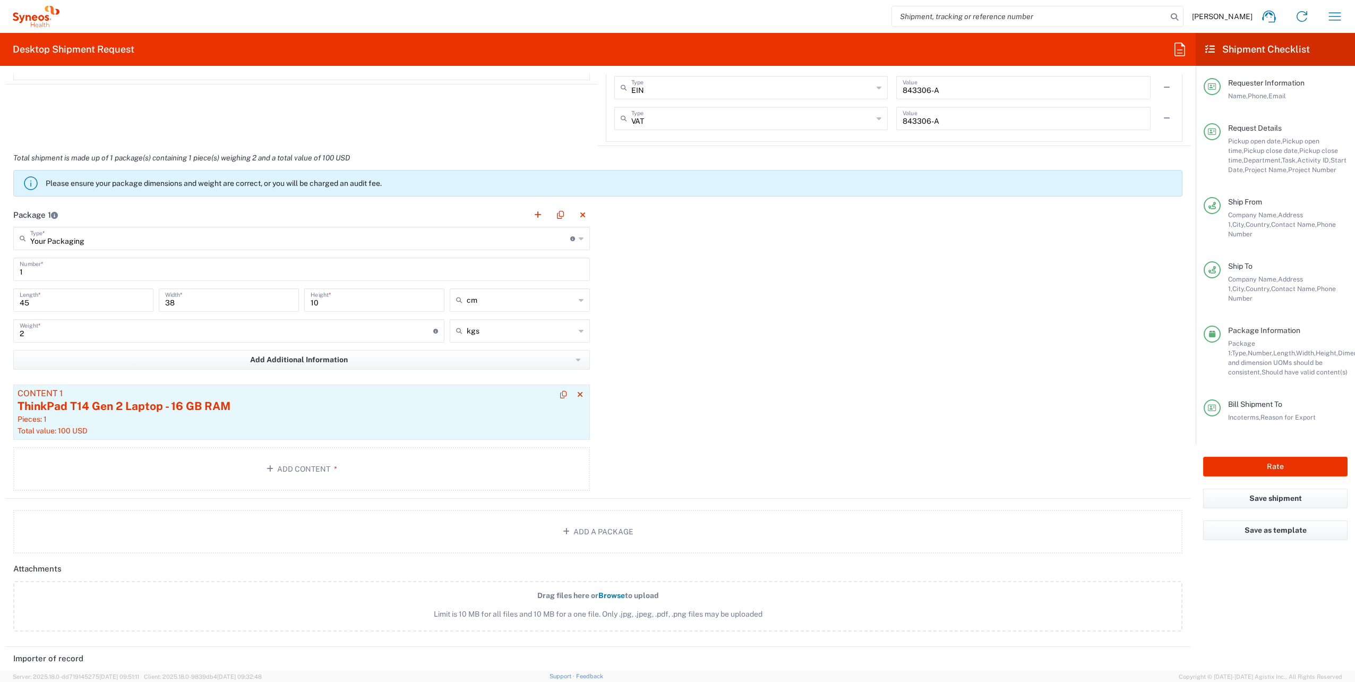
click at [424, 404] on div "ThinkPad T14 Gen 2 Laptop - 16 GB RAM" at bounding box center [302, 406] width 568 height 16
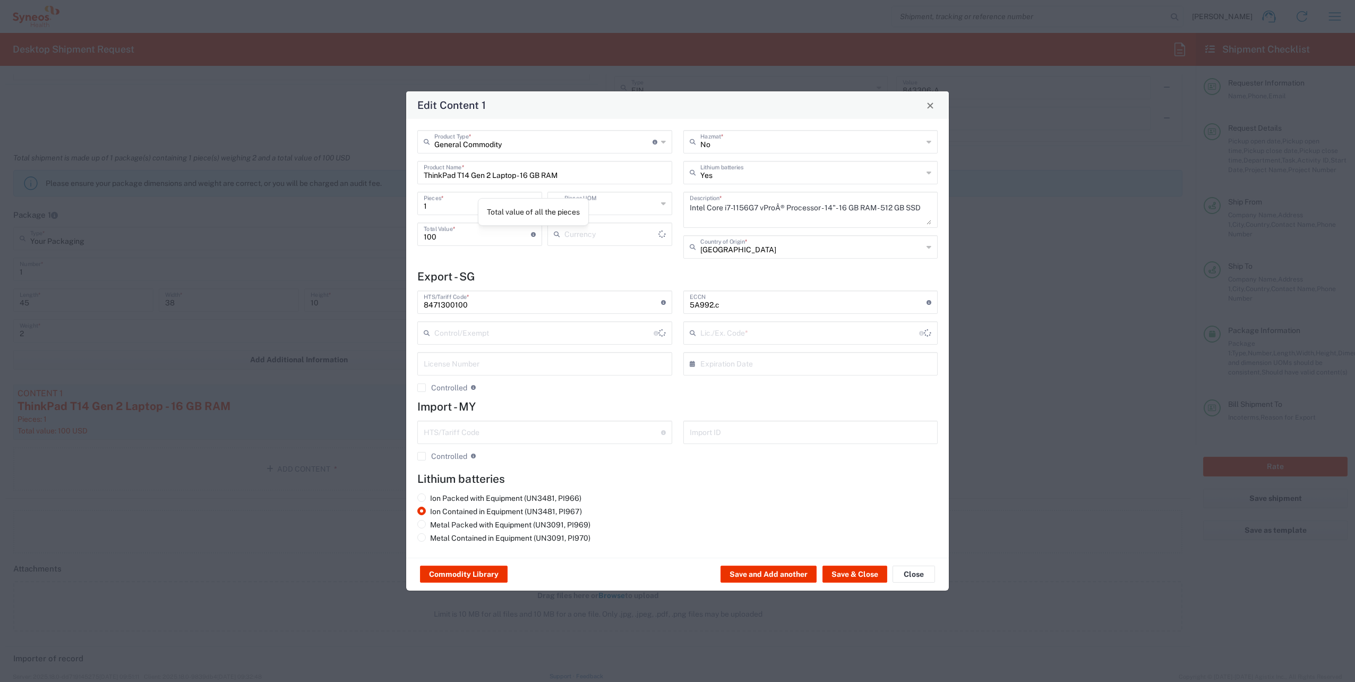
type input "NLR - No License Required"
type input "US Dollar"
type input "BIS"
drag, startPoint x: 601, startPoint y: 176, endPoint x: 272, endPoint y: 130, distance: 332.9
click at [272, 130] on div "Edit Content 1 General Commodity Product Type * Document: Paper document genera…" at bounding box center [677, 341] width 1355 height 682
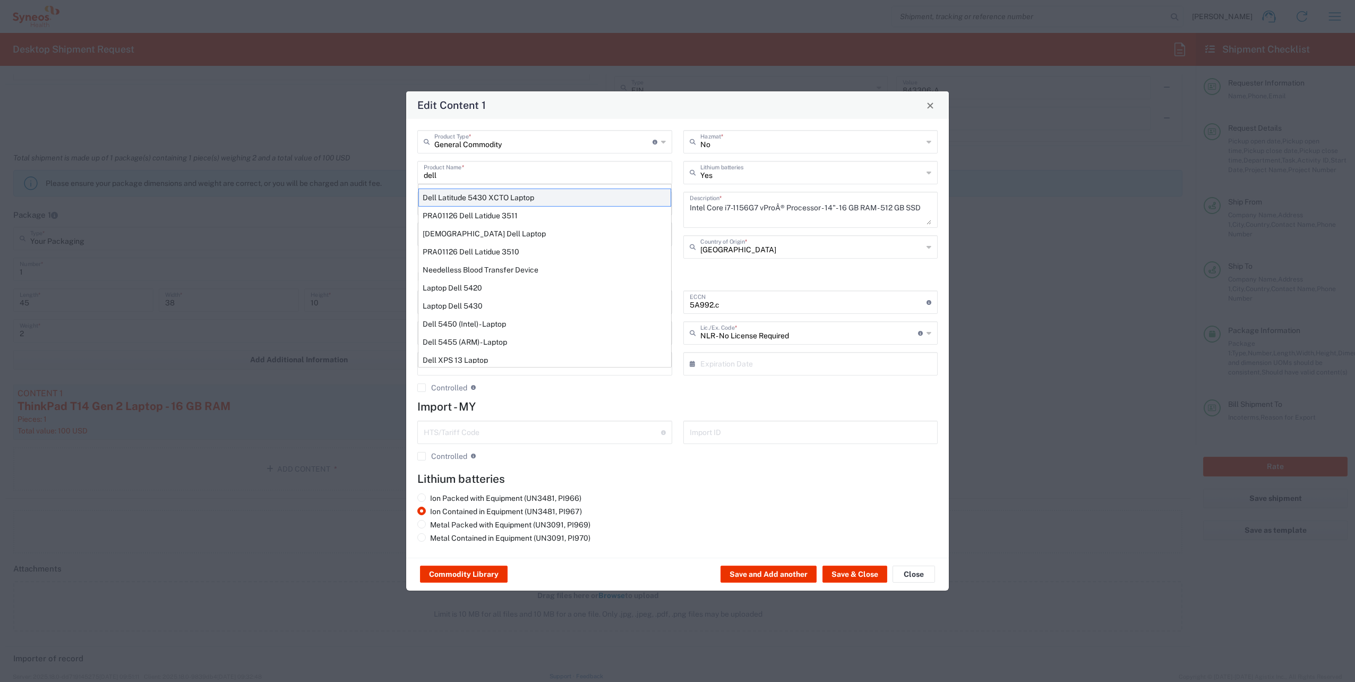
click at [507, 197] on div "Dell Latitude 5430 XCTO Laptop" at bounding box center [544, 197] width 253 height 18
type input "Dell Latitude 5430 XCTO Laptop"
type input "No"
type textarea "BaseIntel Core i7-1265U vProÂ® Processor - 14" 16 GB RAM - 512 GB SSD"
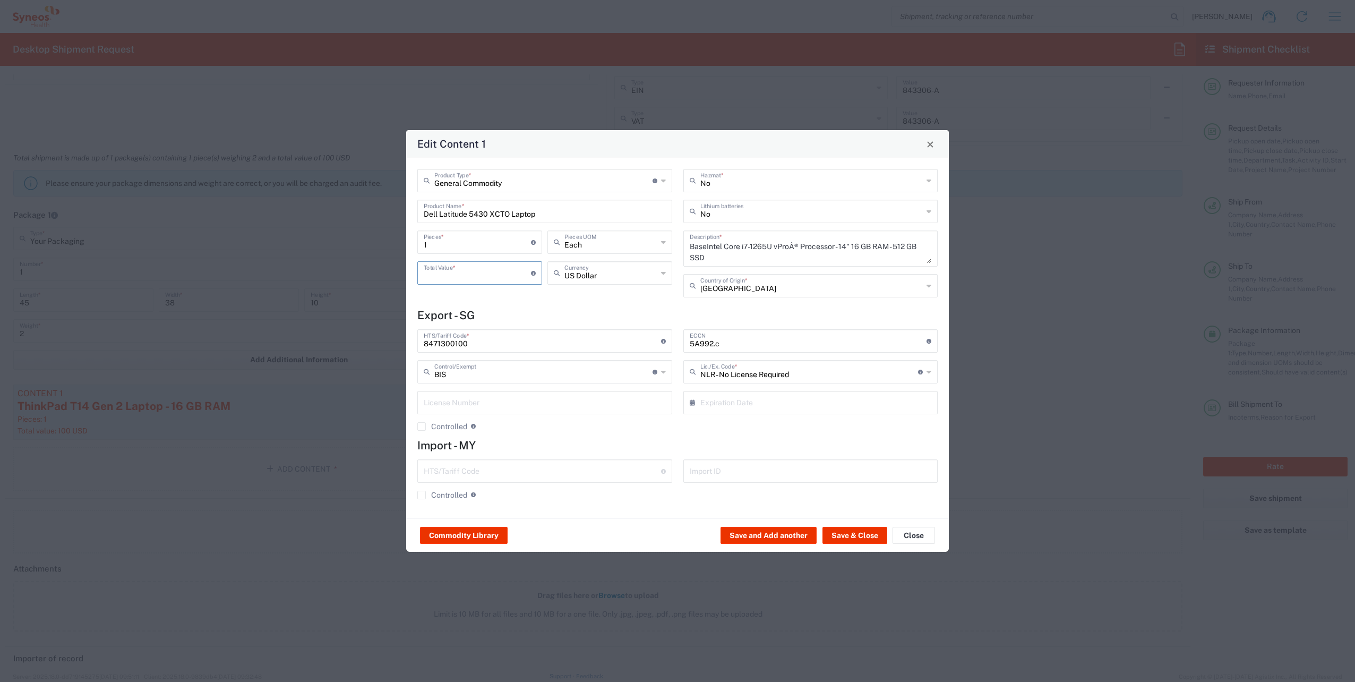
click at [470, 273] on input "number" at bounding box center [477, 272] width 107 height 19
type input "200"
click at [854, 531] on button "Save & Close" at bounding box center [854, 535] width 65 height 17
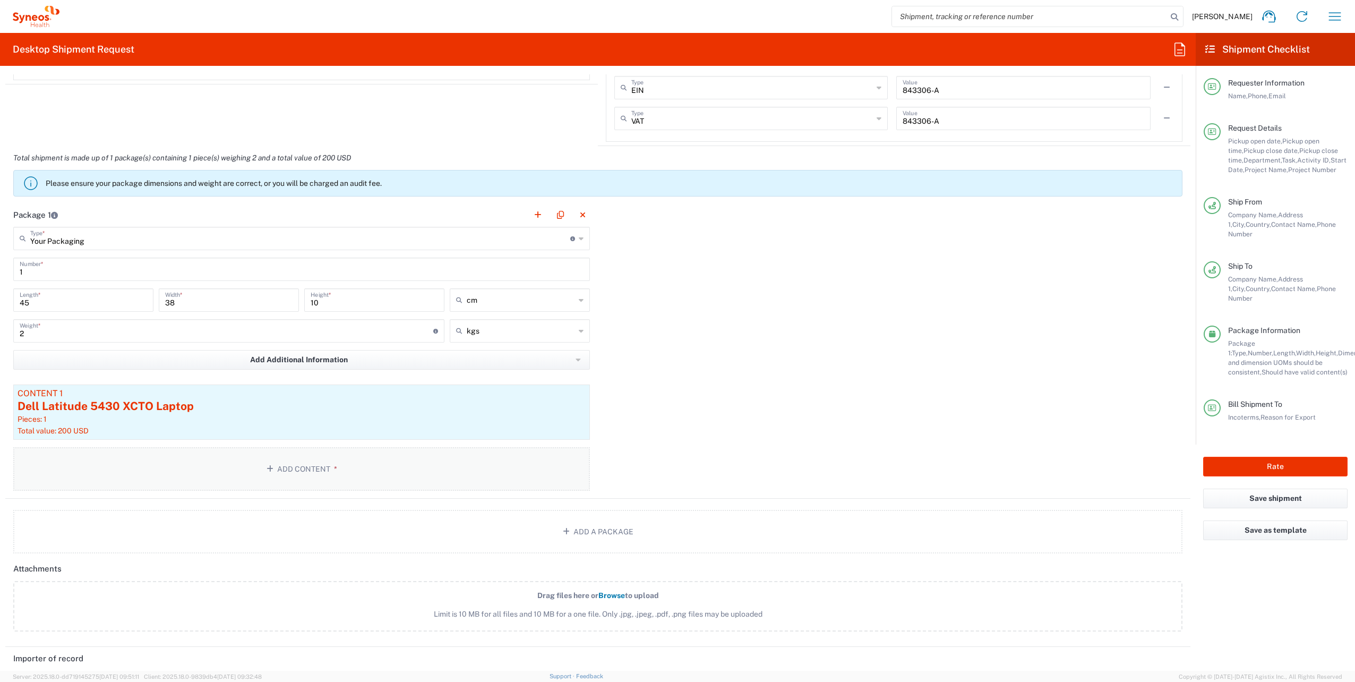
click at [408, 465] on button "Add Content *" at bounding box center [301, 469] width 576 height 44
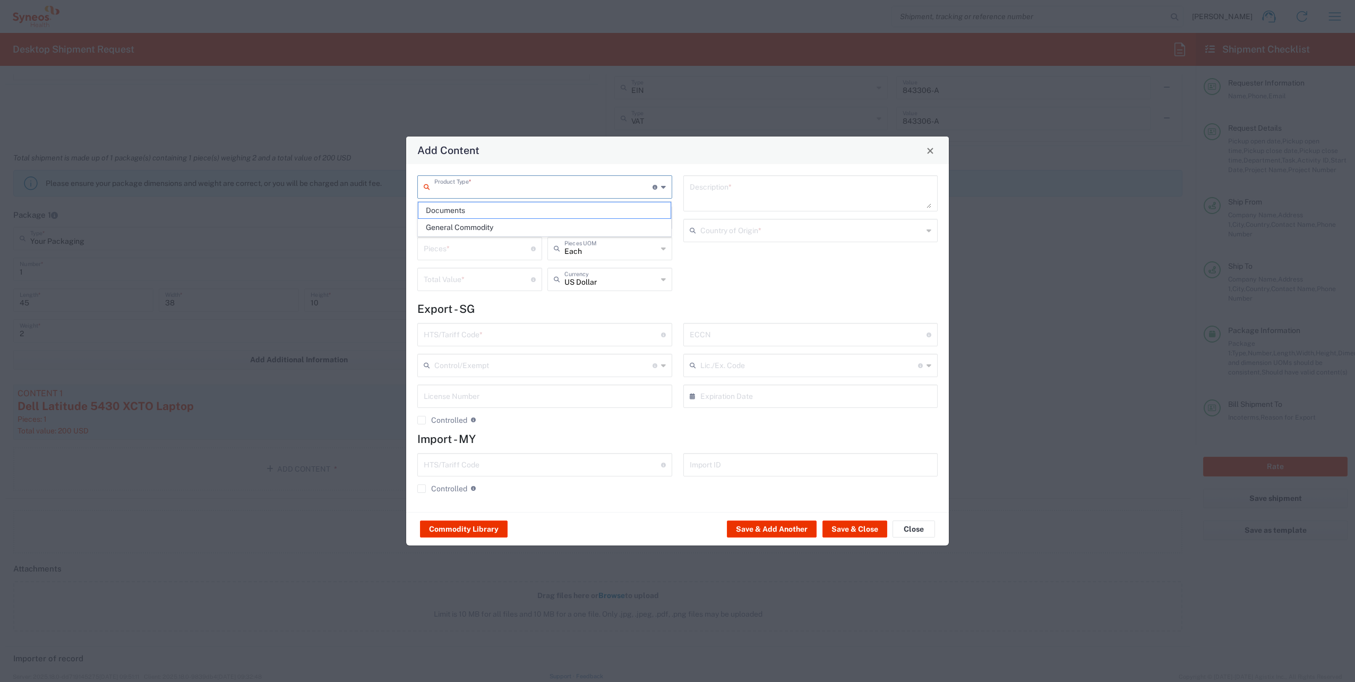
drag, startPoint x: 485, startPoint y: 185, endPoint x: 467, endPoint y: 230, distance: 48.1
click at [467, 681] on div "Add Content Product Type * Document: Paper document generated internally by Syn…" at bounding box center [677, 682] width 1355 height 0
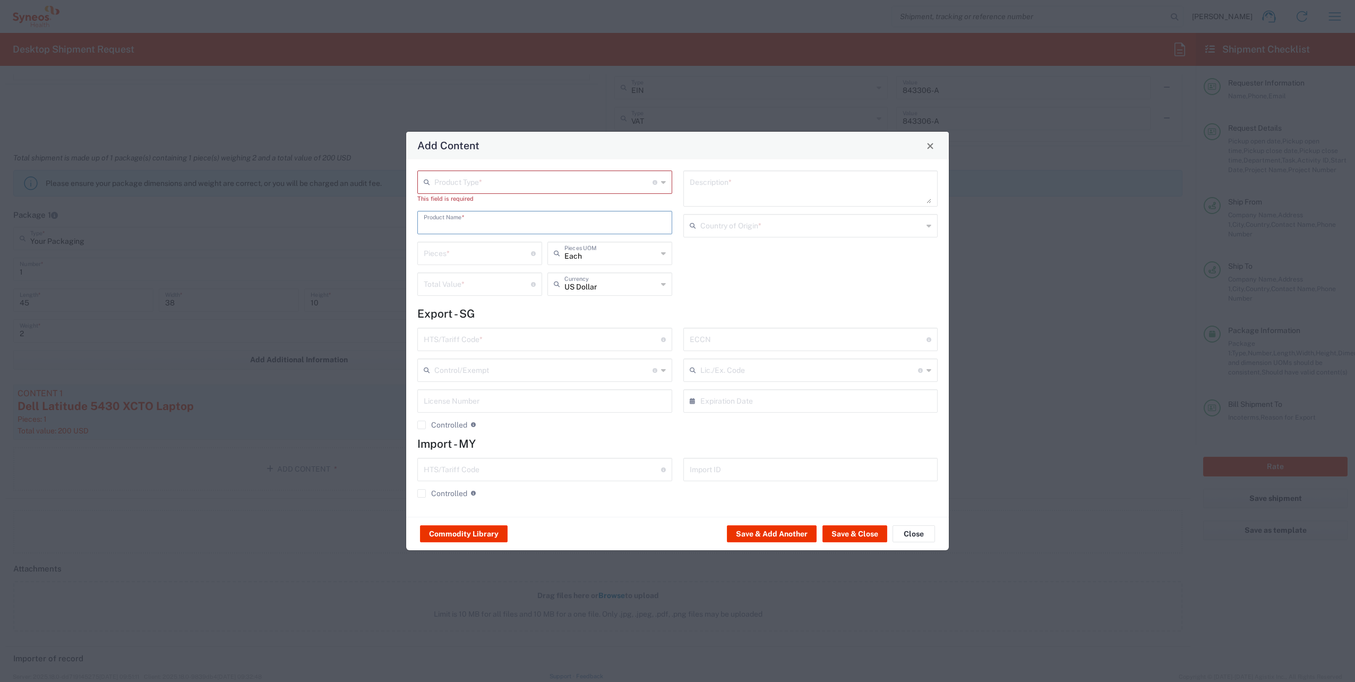
click at [467, 230] on input "text" at bounding box center [545, 221] width 242 height 19
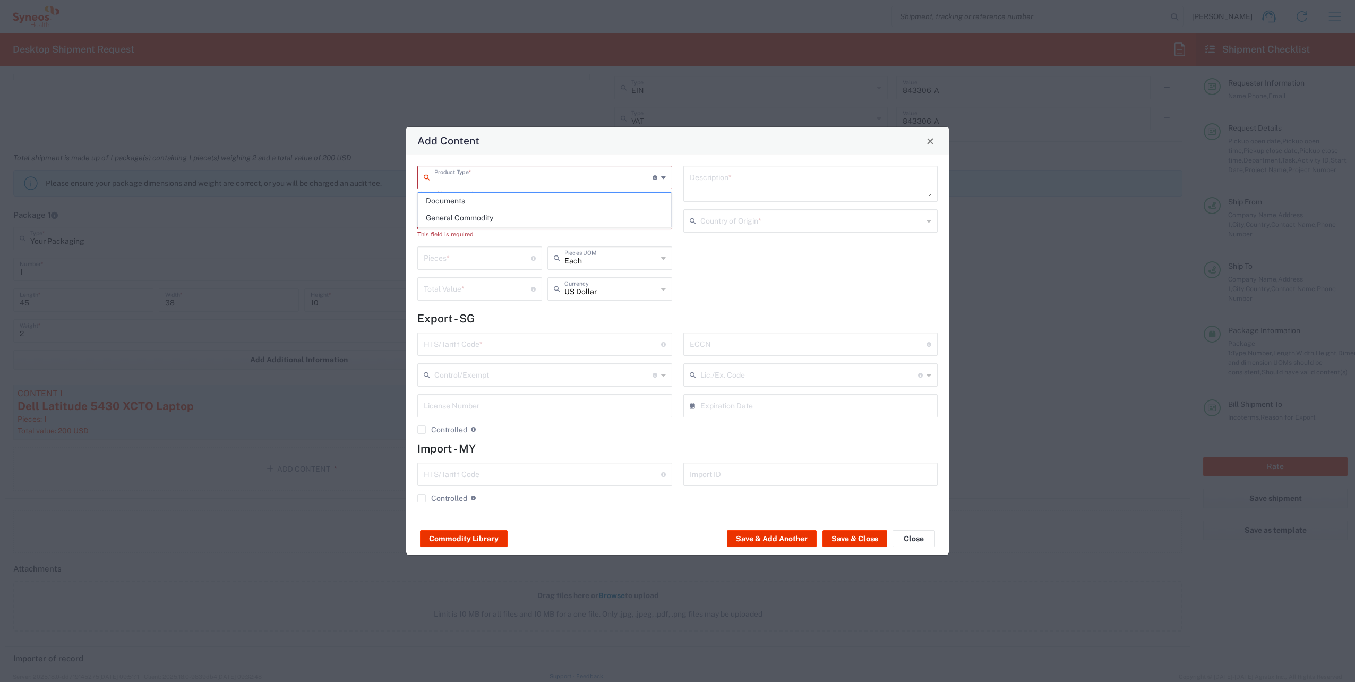
click at [454, 182] on input "text" at bounding box center [543, 176] width 218 height 19
click at [458, 216] on span "General Commodity" at bounding box center [544, 218] width 253 height 16
type input "General Commodity"
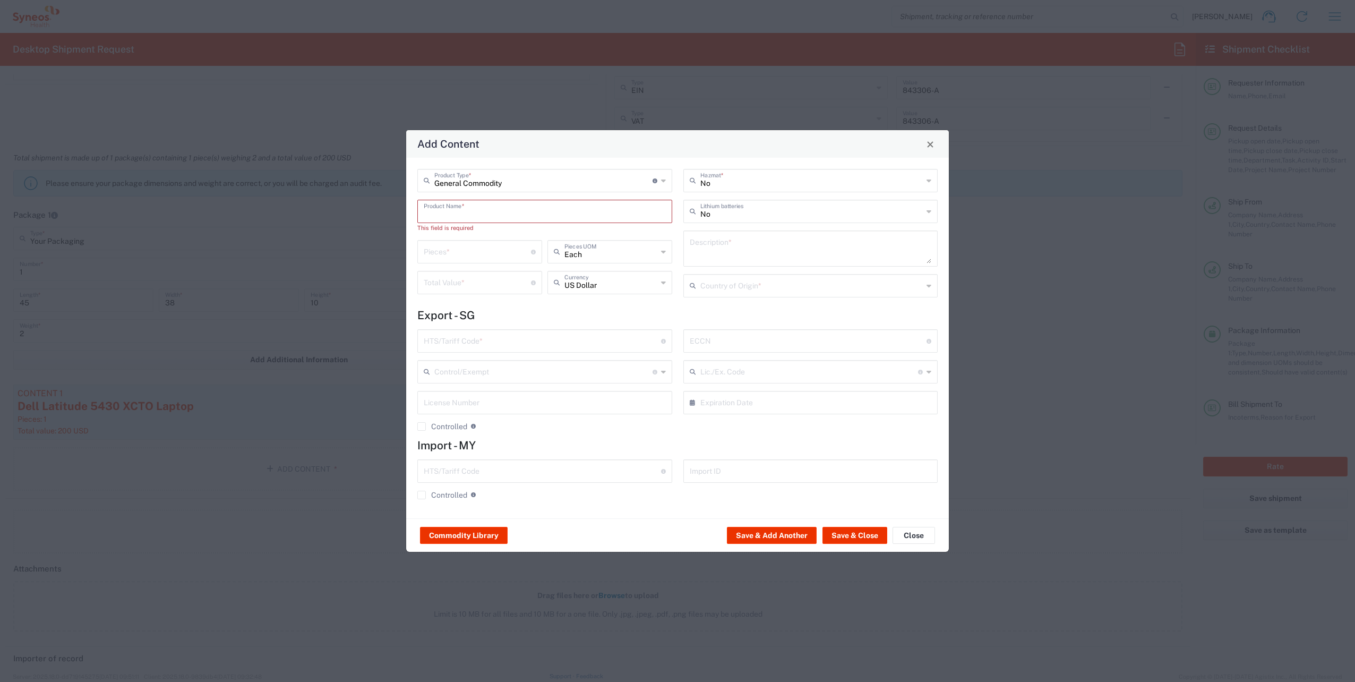
click at [448, 213] on input "text" at bounding box center [545, 210] width 242 height 19
click at [526, 236] on div "Logitech Keyboard and Folio case" at bounding box center [544, 236] width 253 height 18
type input "Logitech Keyboard and Folio case"
type input "1"
type textarea "Logitech Keyboard and Folio case"
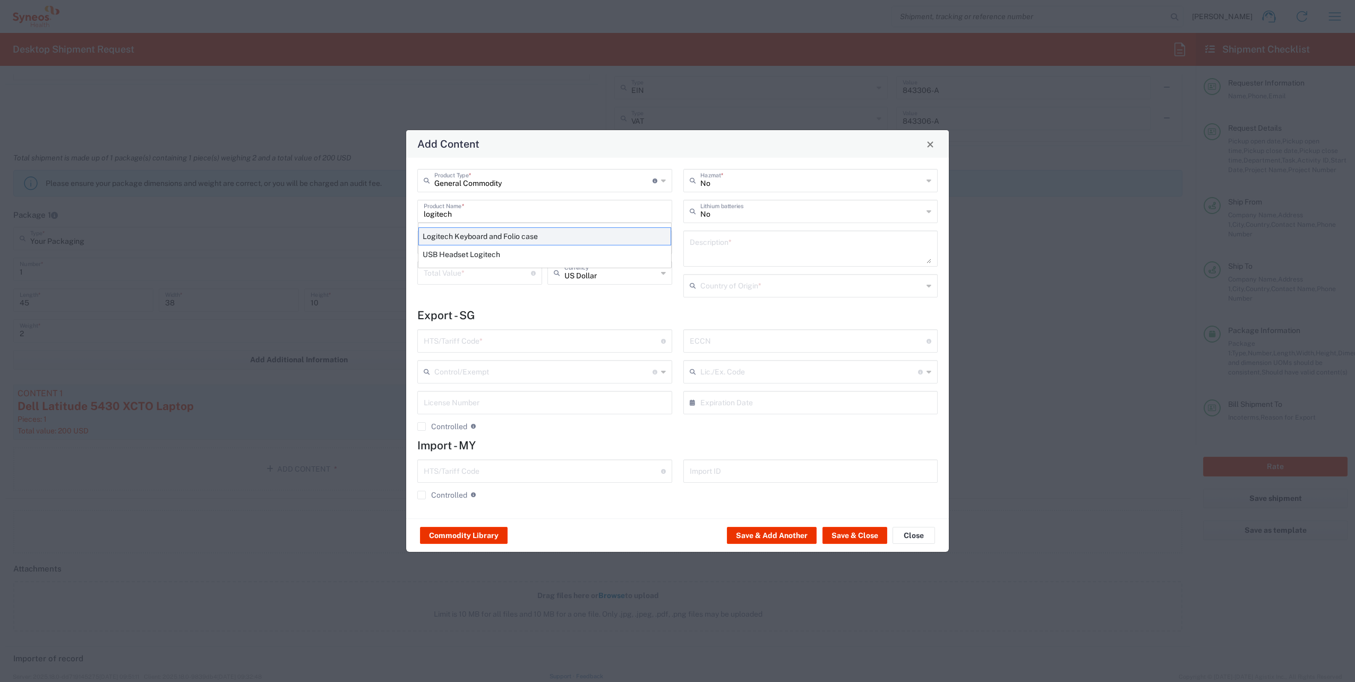
type input "[GEOGRAPHIC_DATA]"
type input "8471.60.0050"
type input "BIS"
type input "EAR99"
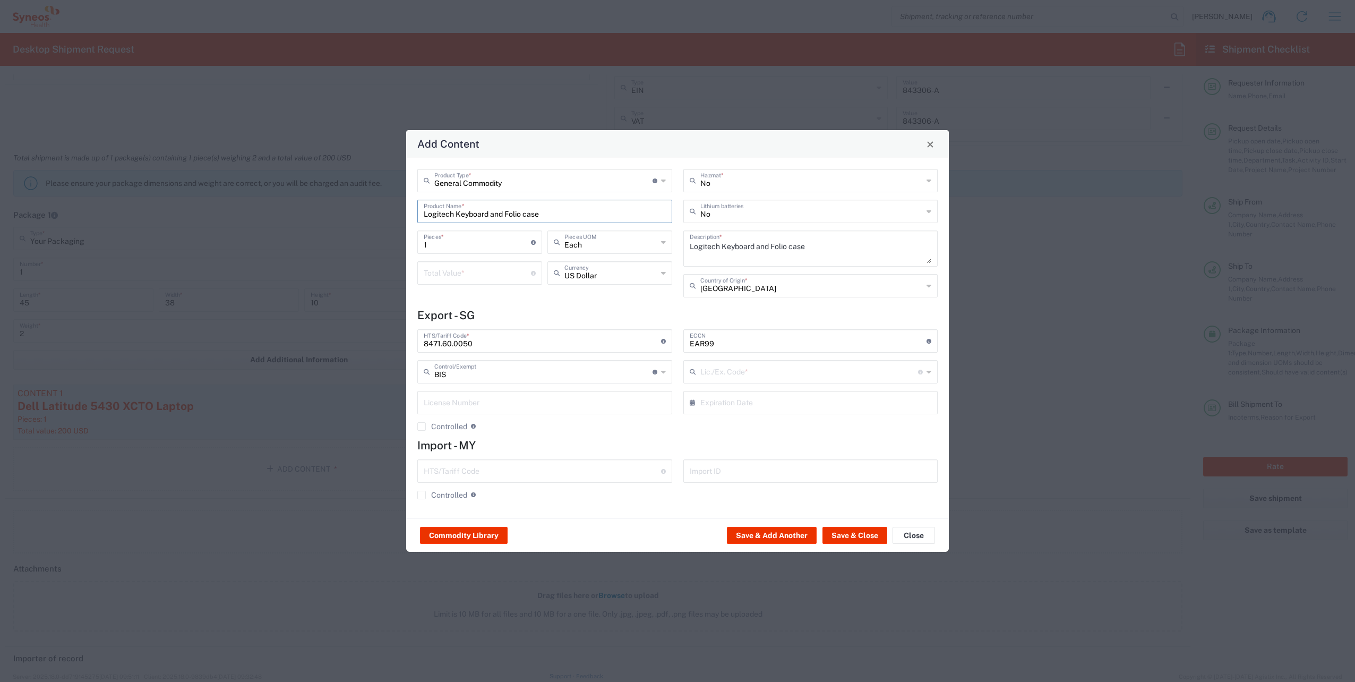
type input "NLR - No License Required"
click at [493, 269] on input "number" at bounding box center [477, 272] width 107 height 19
type input "25"
click at [855, 540] on button "Save & Close" at bounding box center [854, 535] width 65 height 17
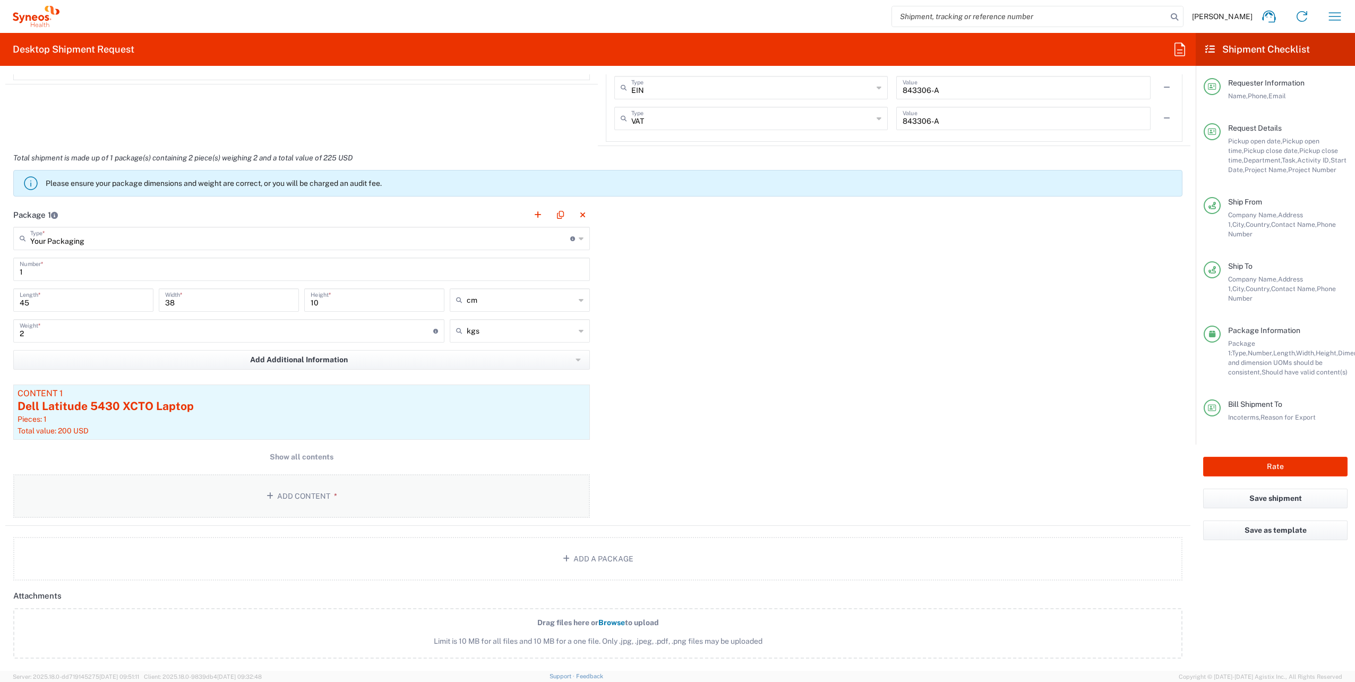
click at [310, 483] on button "Add Content *" at bounding box center [301, 496] width 576 height 44
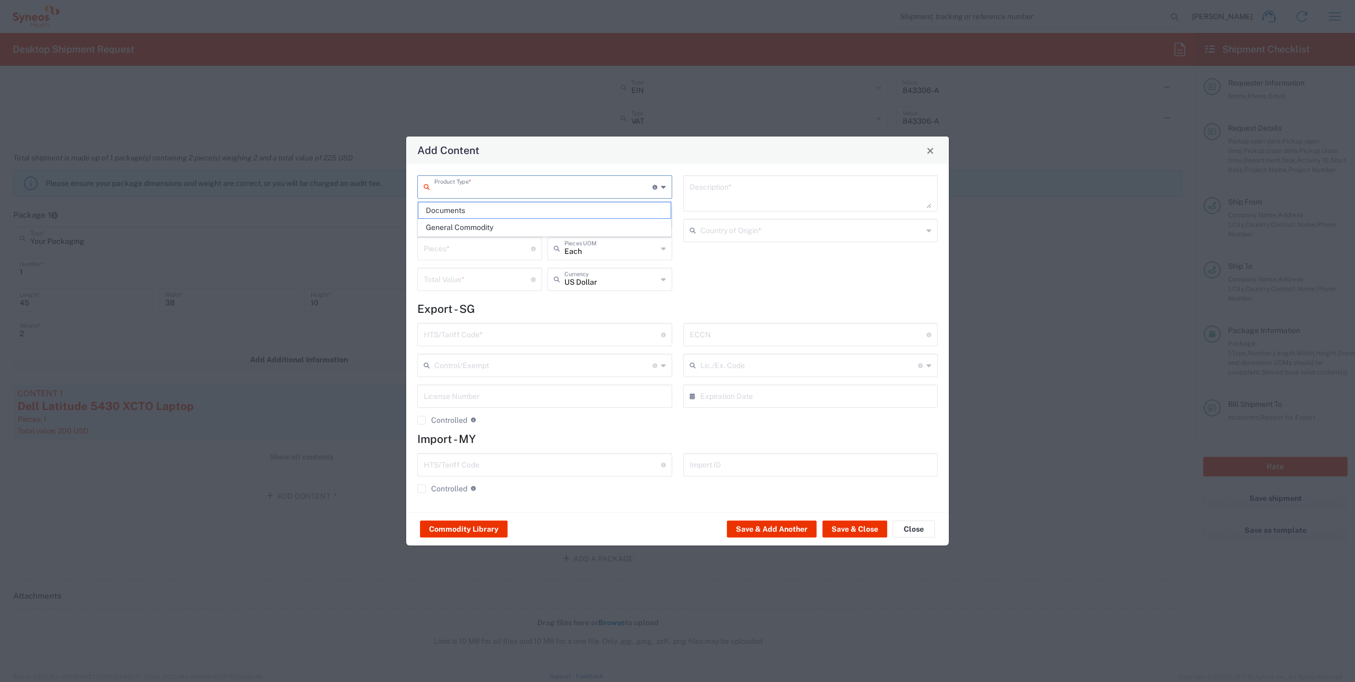
click at [562, 186] on input "text" at bounding box center [543, 186] width 218 height 19
click at [465, 225] on span "General Commodity" at bounding box center [544, 227] width 253 height 16
type input "General Commodity"
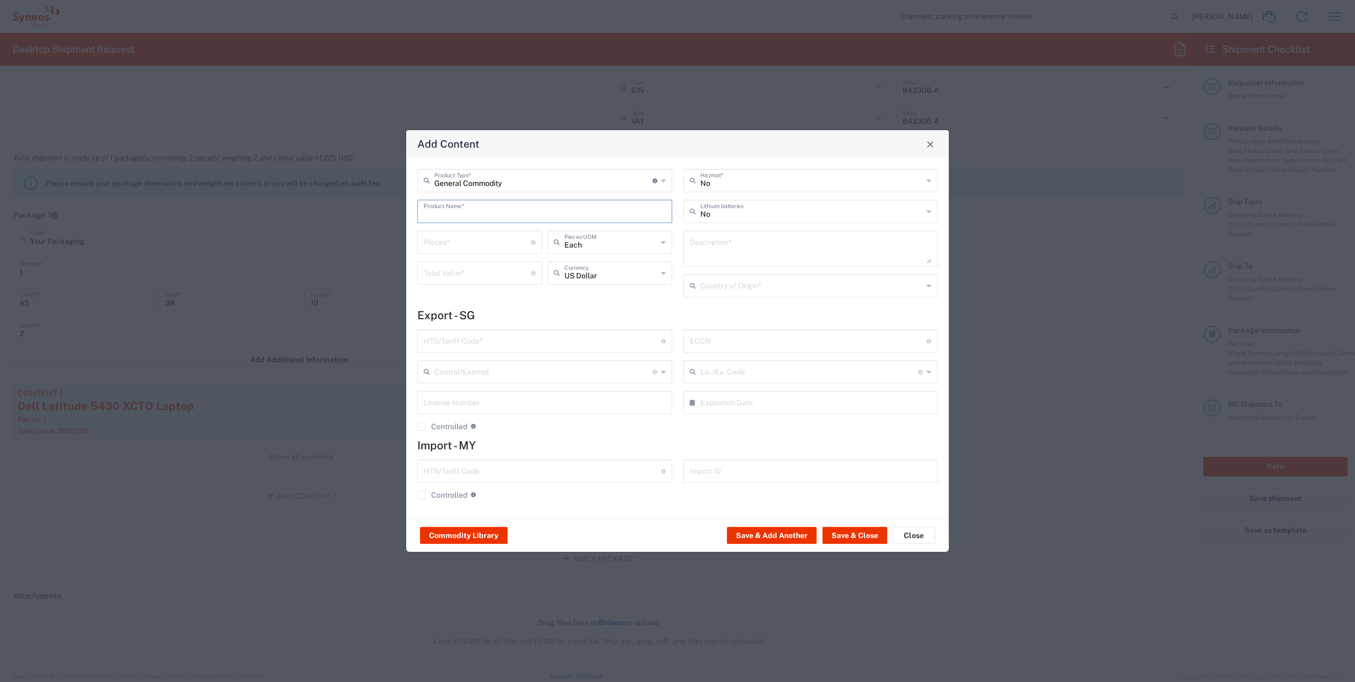
click at [449, 210] on input "text" at bounding box center [545, 210] width 242 height 19
click at [506, 255] on div "USB Headset Logitech" at bounding box center [544, 254] width 253 height 18
type input "USB Headset Logitech"
type textarea "Logitech H570e Wired Headset, Mono Headphones with Noise-Cancelling Microphone,…"
type input "[GEOGRAPHIC_DATA]"
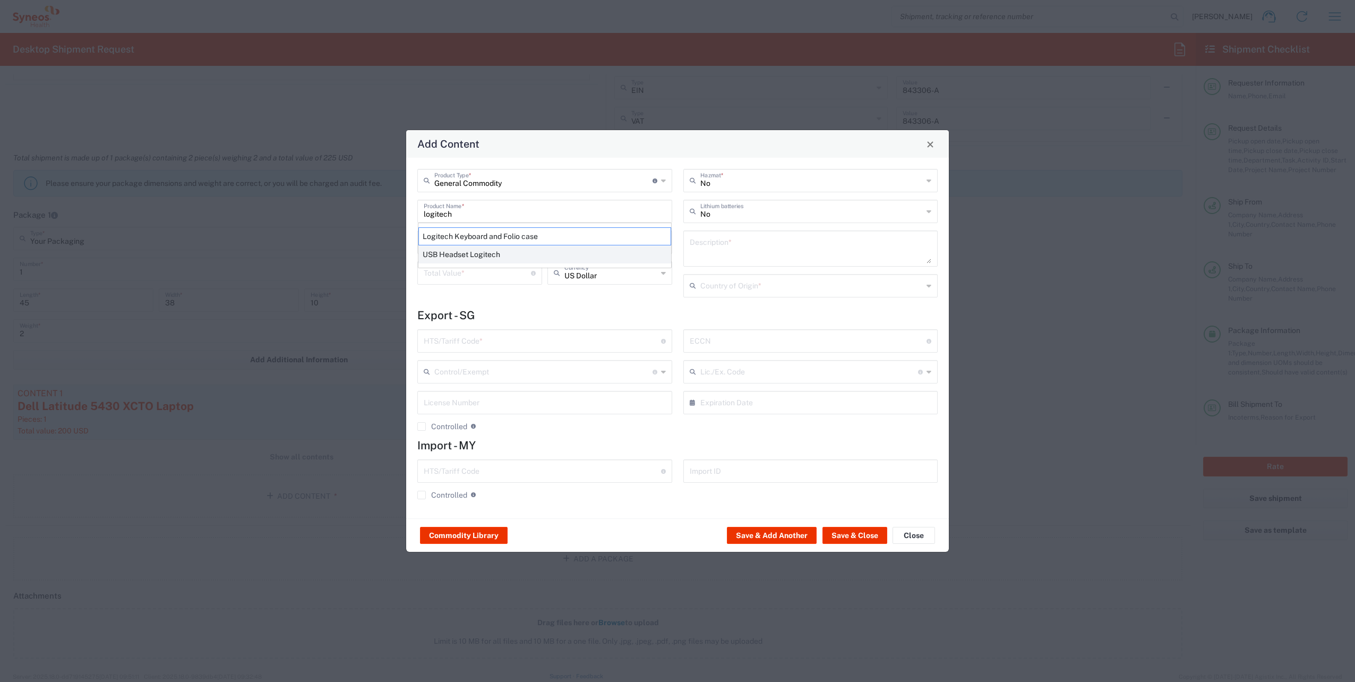
type input "8517.62.0090"
type input "BIS"
type input "EAR99"
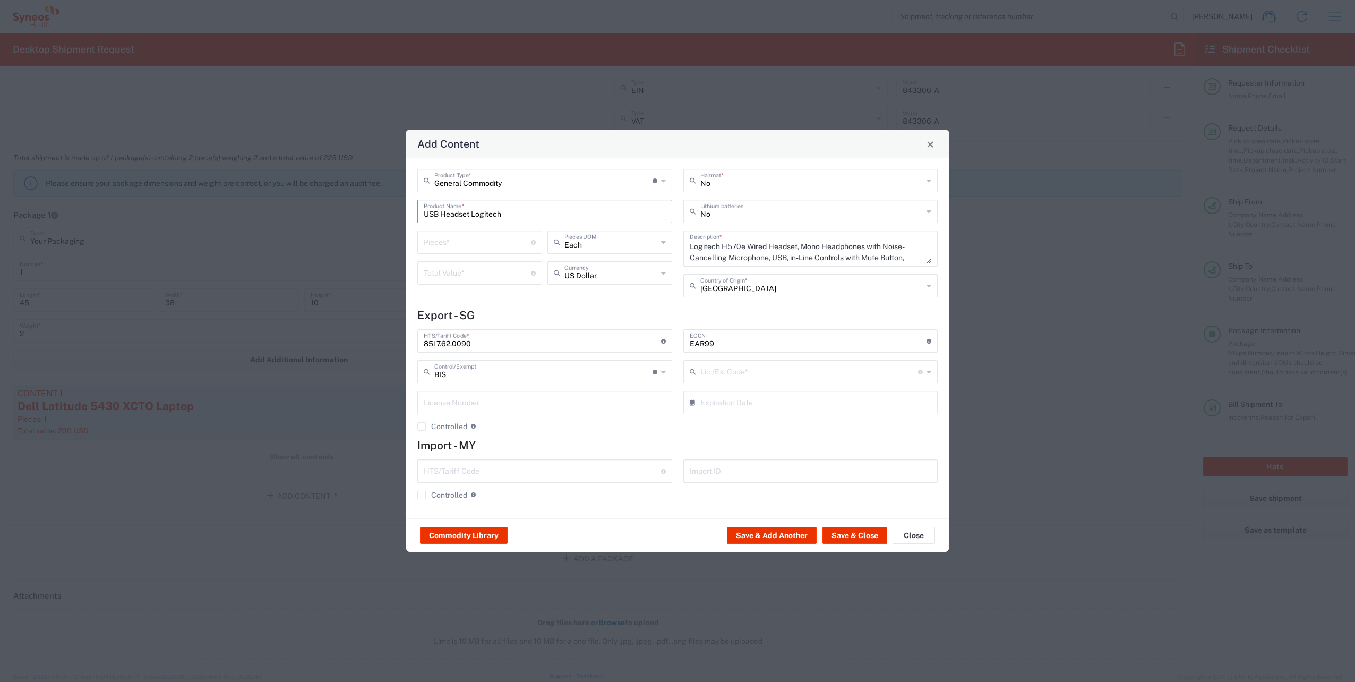
type input "NLR - No License Required"
click at [481, 245] on input "number" at bounding box center [477, 241] width 107 height 19
type input "1"
click at [487, 276] on input "number" at bounding box center [477, 272] width 107 height 19
type input "25"
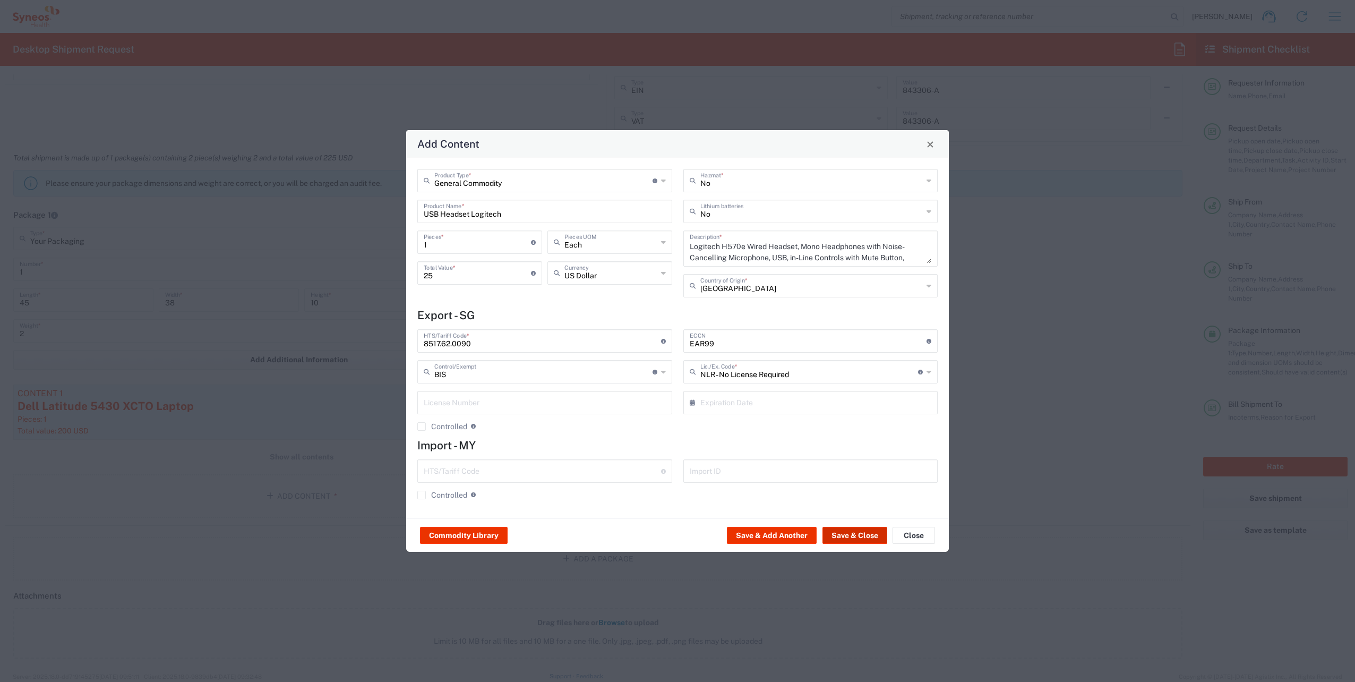
click at [845, 535] on button "Save & Close" at bounding box center [854, 535] width 65 height 17
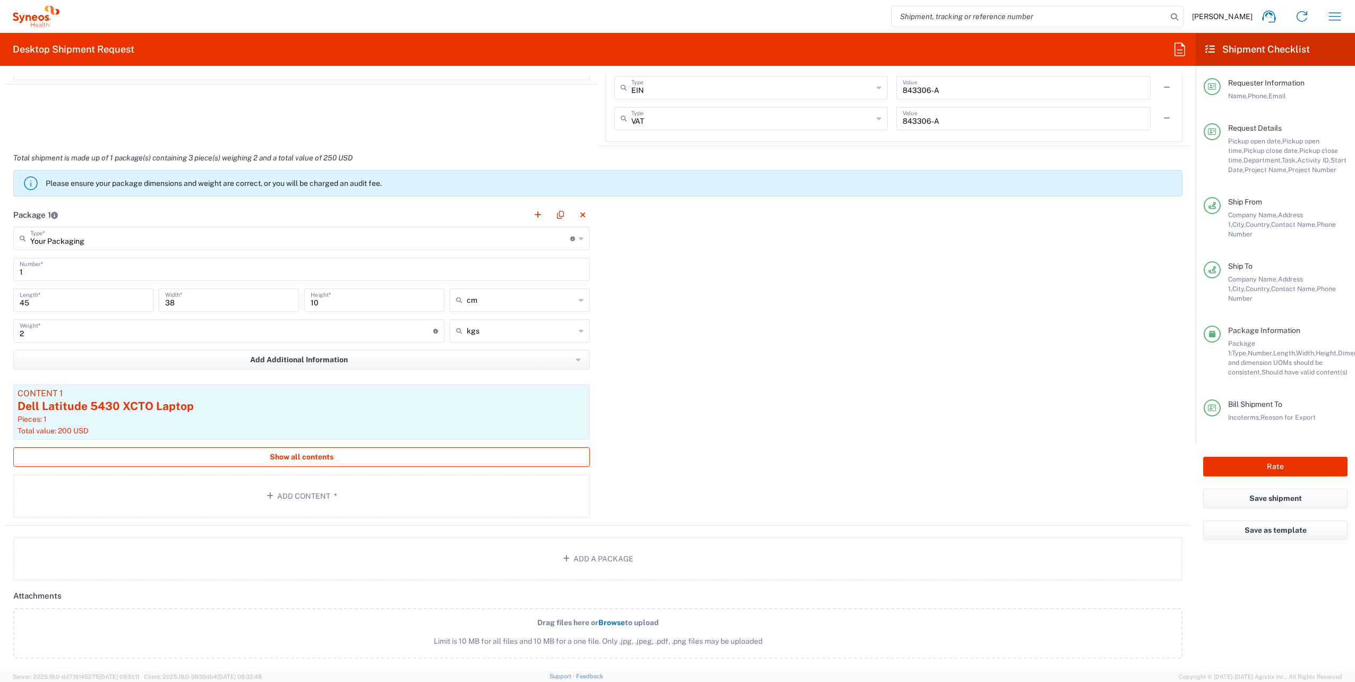
click at [330, 454] on span "Show all contents" at bounding box center [302, 457] width 64 height 10
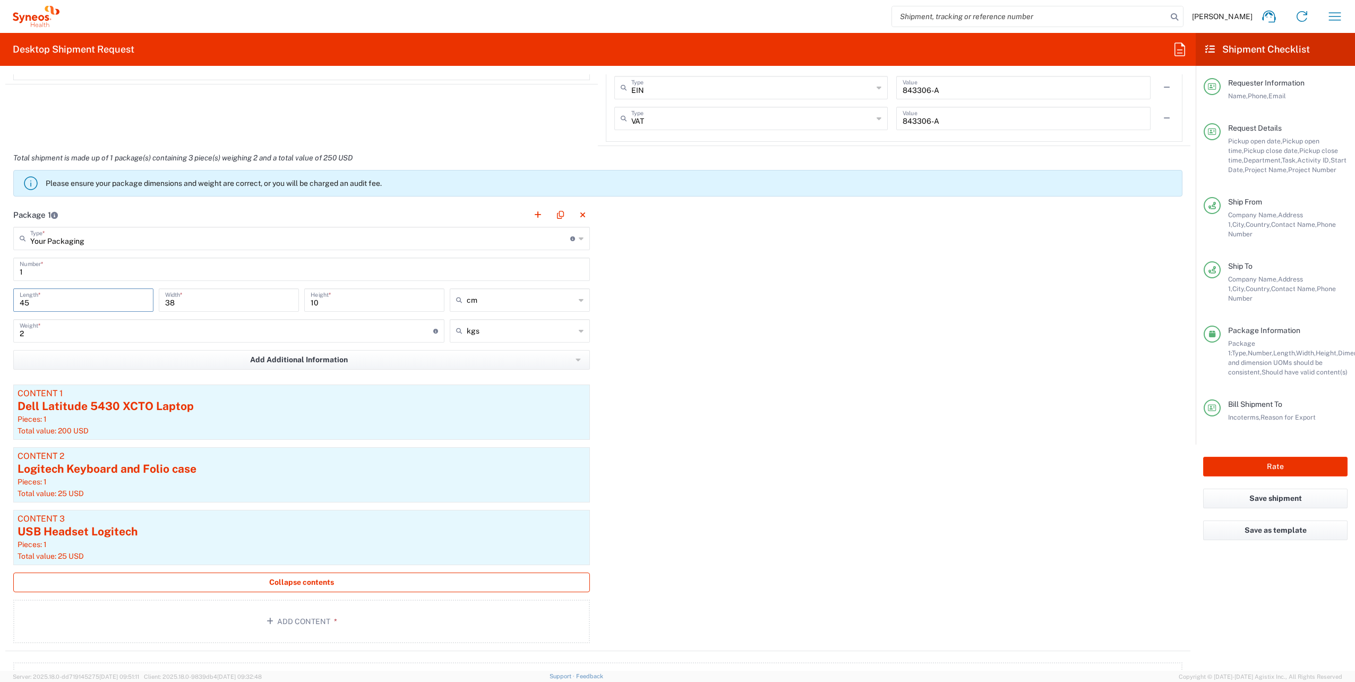
click at [70, 296] on input "45" at bounding box center [83, 299] width 127 height 19
drag, startPoint x: 70, startPoint y: 296, endPoint x: -2, endPoint y: 301, distance: 71.8
click at [0, 301] on html "[PERSON_NAME] Home Shipment estimator Shipment tracking Desktop shipment reques…" at bounding box center [677, 341] width 1355 height 682
type input "50"
drag, startPoint x: 199, startPoint y: 301, endPoint x: 127, endPoint y: 296, distance: 71.8
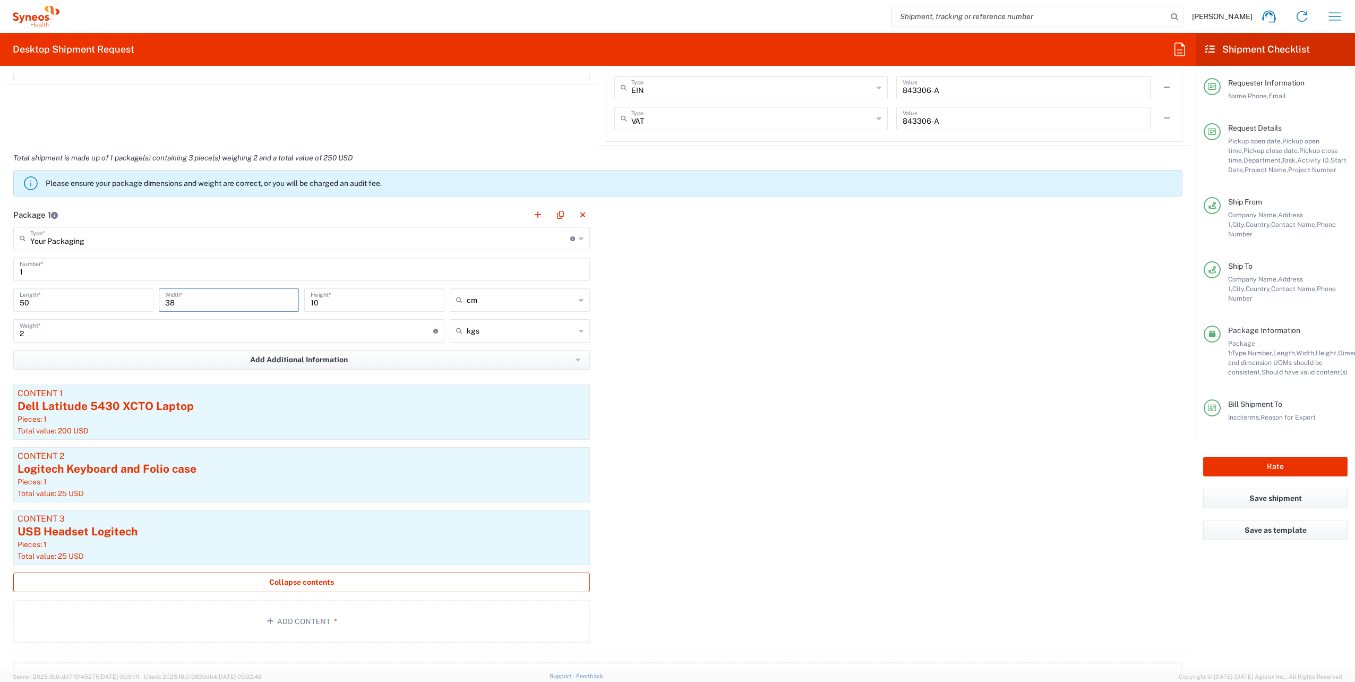
click at [127, 296] on div "50 Length * 38 Width * 10 Height * cm cm ft in" at bounding box center [302, 303] width 582 height 31
type input "40"
click at [78, 327] on input "2" at bounding box center [227, 330] width 414 height 19
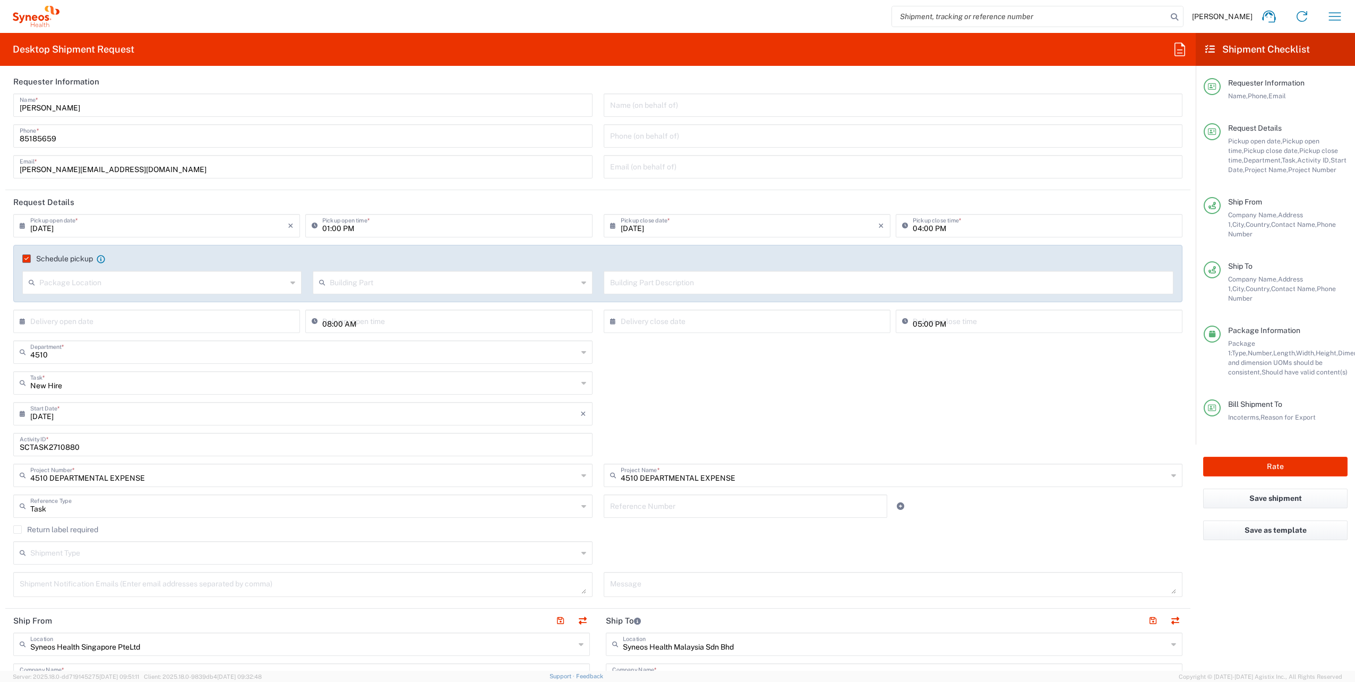
scroll to position [0, 0]
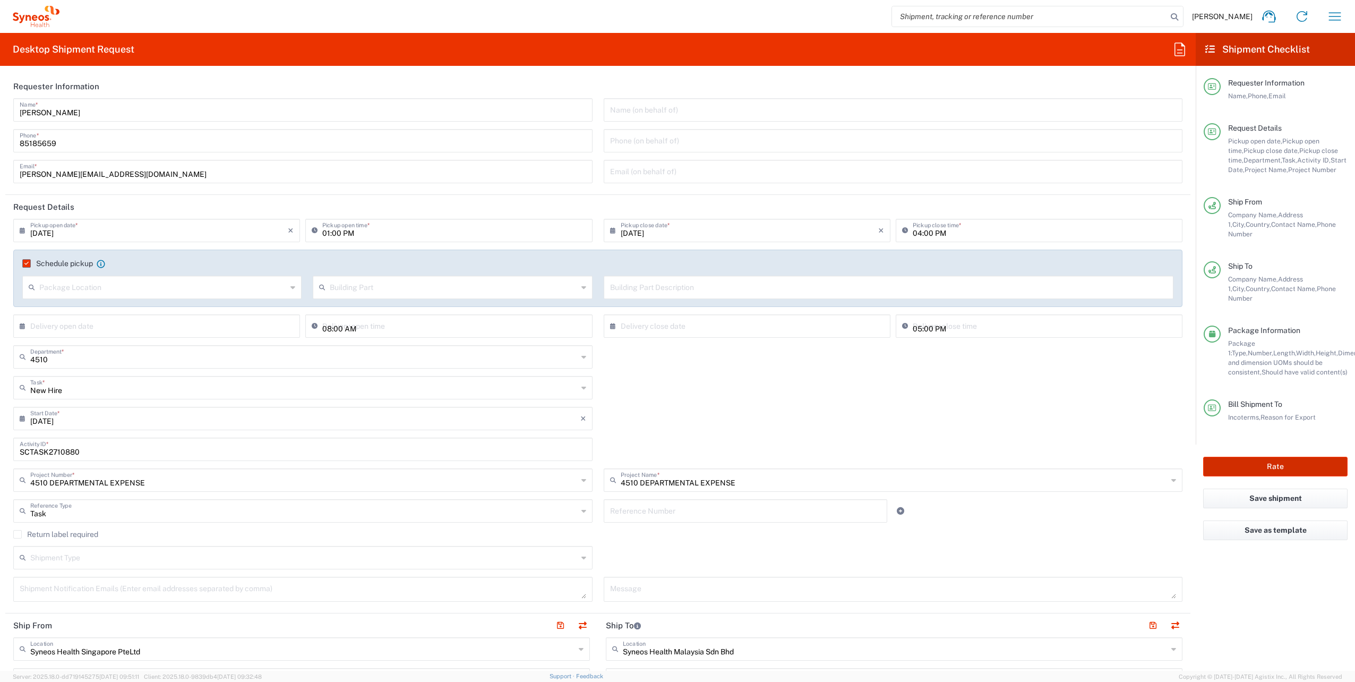
type input "2.5"
click at [1317, 457] on button "Rate" at bounding box center [1275, 467] width 144 height 20
type input "4510 DEPARTMENTAL EXPENSE"
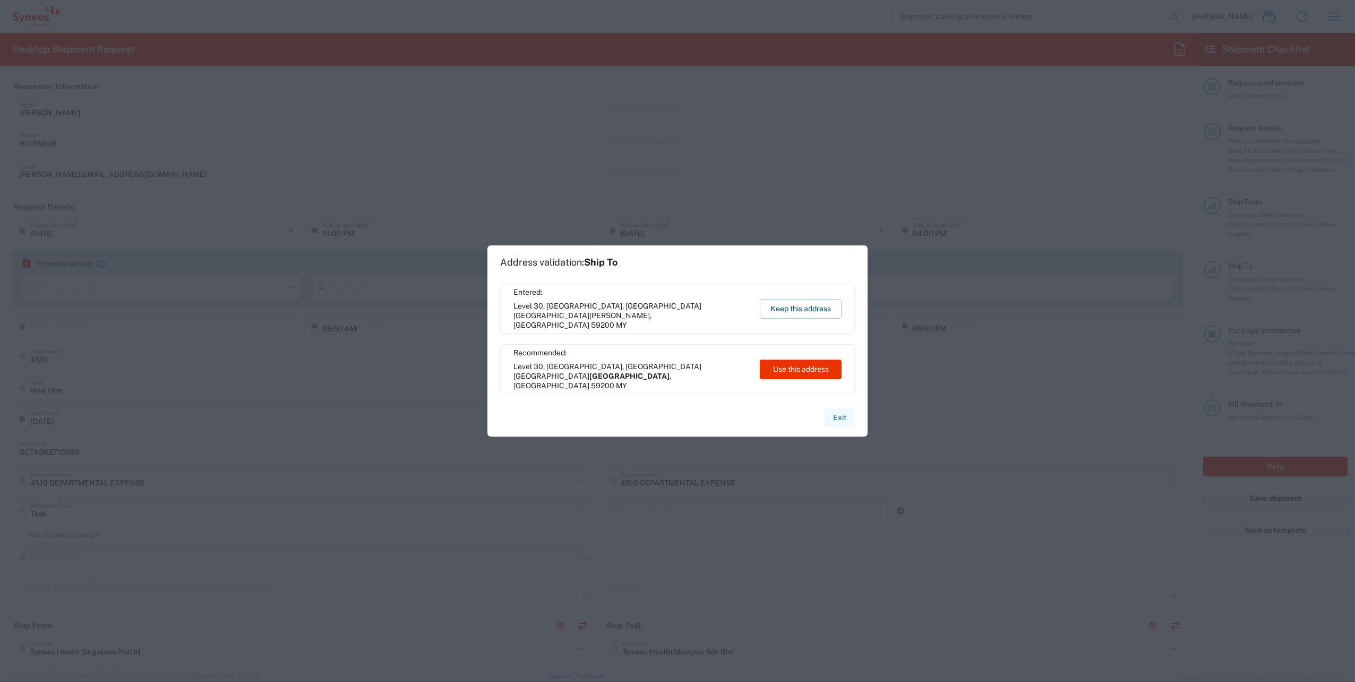
click at [841, 420] on button "Exit" at bounding box center [839, 417] width 30 height 19
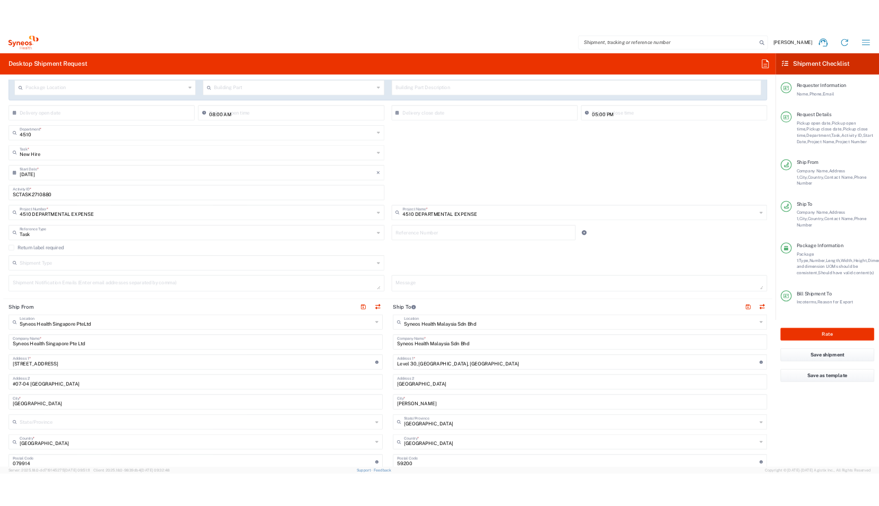
scroll to position [182, 0]
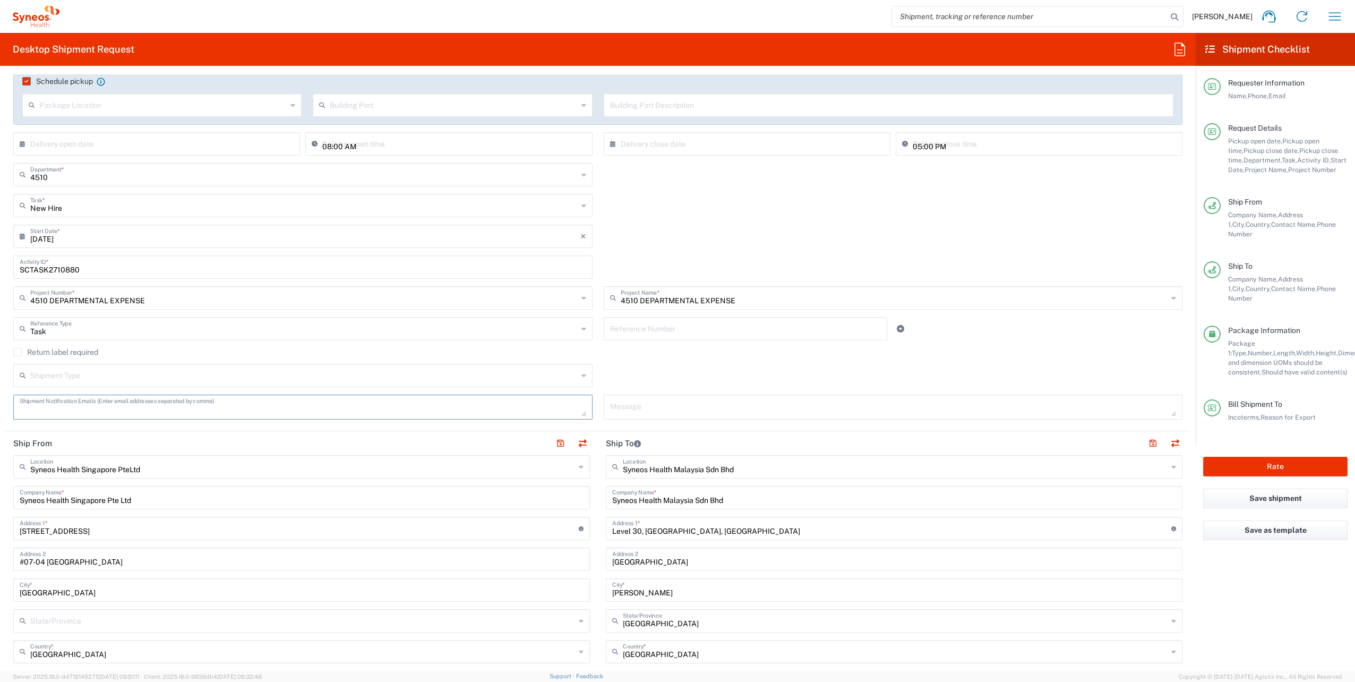
click at [171, 400] on textarea at bounding box center [303, 407] width 566 height 19
paste textarea "[EMAIL_ADDRESS][PERSON_NAME][DOMAIN_NAME]"
type textarea "[EMAIL_ADDRESS][PERSON_NAME][DOMAIN_NAME]"
click at [1281, 457] on button "Rate" at bounding box center [1275, 467] width 144 height 20
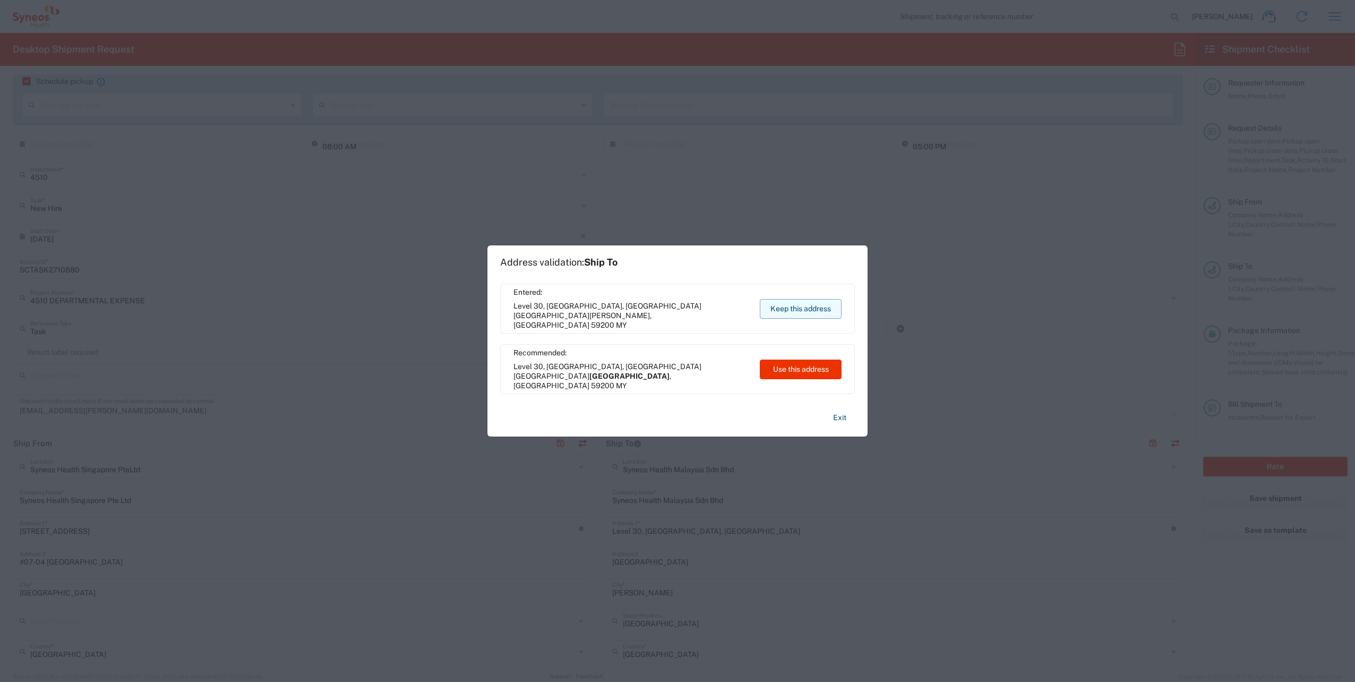
click at [797, 308] on button "Keep this address" at bounding box center [801, 309] width 82 height 20
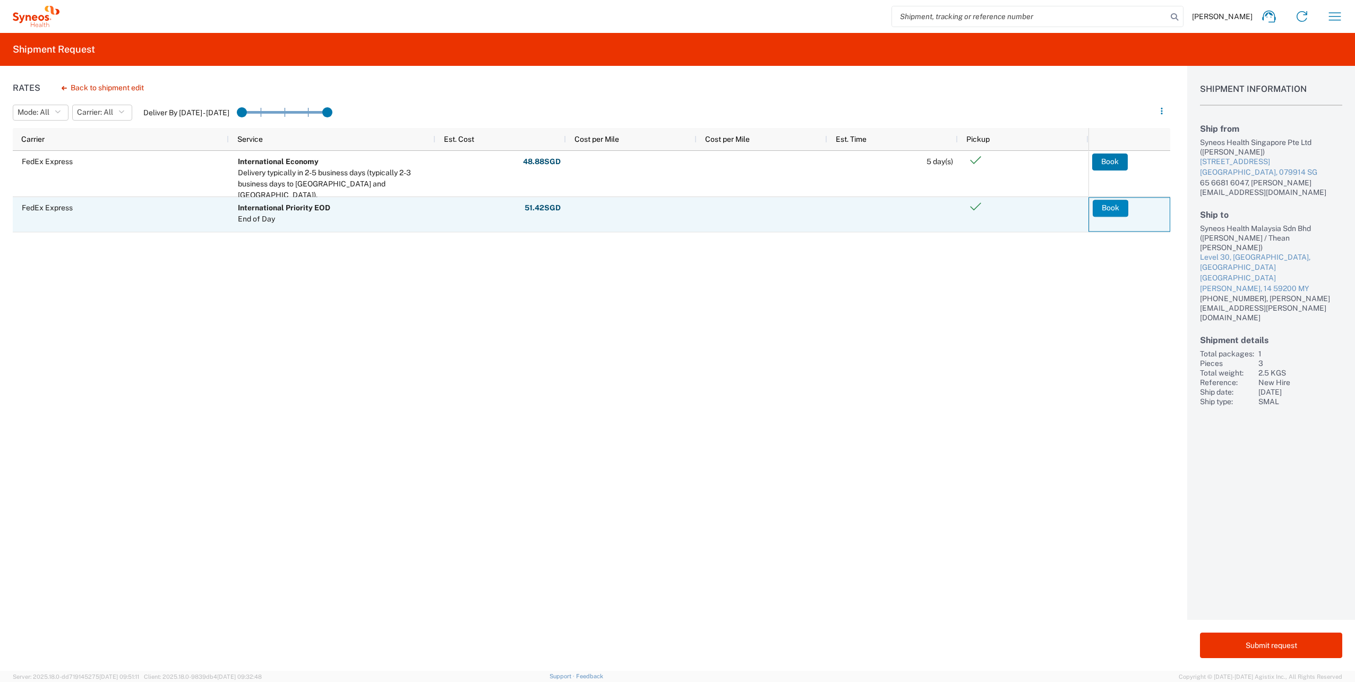
click at [1103, 208] on button "Book" at bounding box center [1110, 208] width 36 height 17
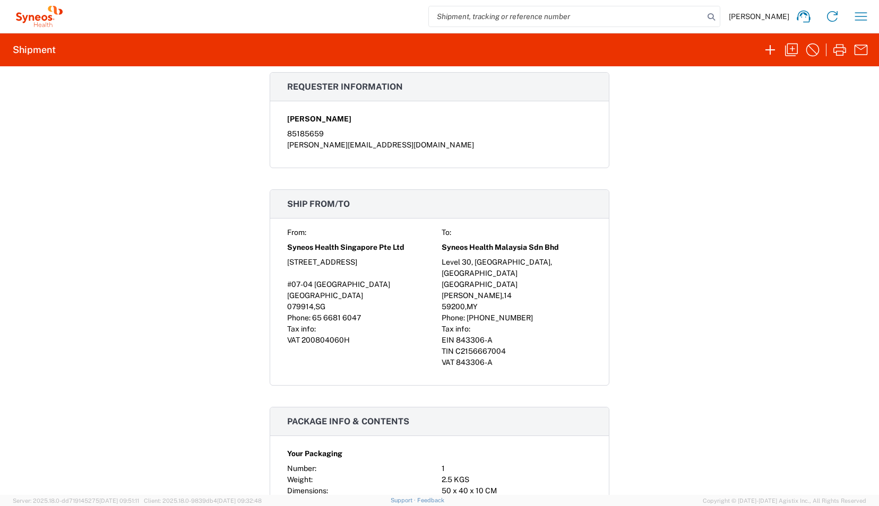
scroll to position [733, 0]
drag, startPoint x: 578, startPoint y: 257, endPoint x: 437, endPoint y: 264, distance: 140.8
click at [442, 264] on div "Level 30, [GEOGRAPHIC_DATA], [GEOGRAPHIC_DATA]" at bounding box center [517, 269] width 150 height 22
copy div
drag, startPoint x: 435, startPoint y: 259, endPoint x: 569, endPoint y: 271, distance: 133.8
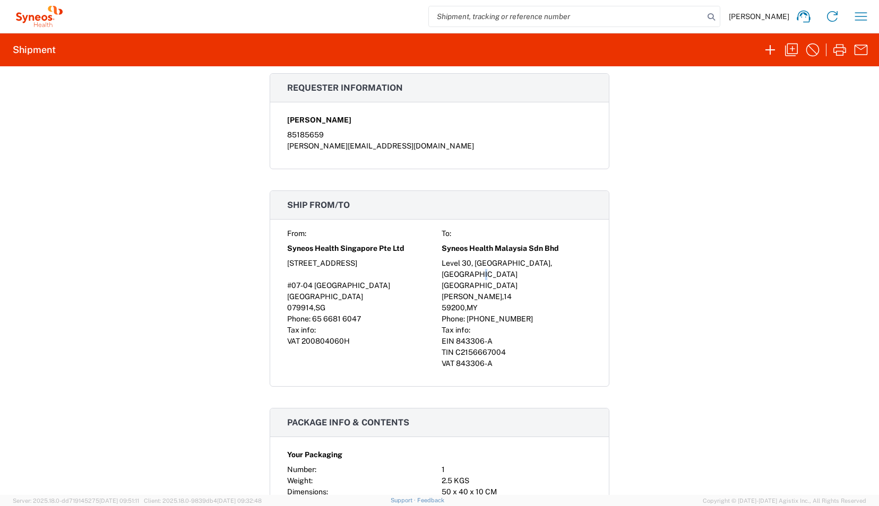
click at [569, 271] on div "From: To: Syneos Health Singapore Pte Ltd Syneos Health Malaysia Sdn Bhd [STREE…" at bounding box center [439, 298] width 305 height 141
copy div "Level 30, [GEOGRAPHIC_DATA], [GEOGRAPHIC_DATA]"
drag, startPoint x: 532, startPoint y: 293, endPoint x: 437, endPoint y: 291, distance: 95.6
click at [437, 291] on div "From: To: Syneos Health Singapore Pte Ltd Syneos Health Malaysia Sdn Bhd [STREE…" at bounding box center [439, 298] width 305 height 141
copy div "[PERSON_NAME] , 14"
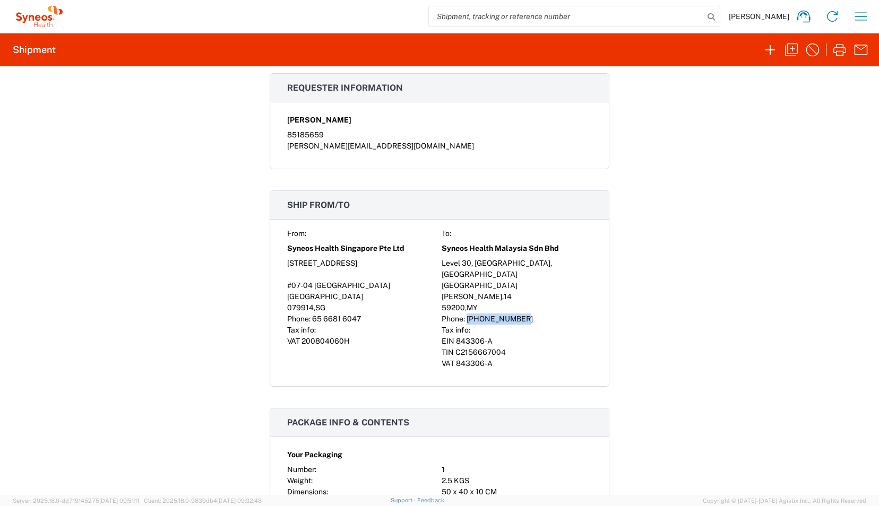
drag, startPoint x: 519, startPoint y: 315, endPoint x: 463, endPoint y: 319, distance: 55.9
click at [463, 319] on div "Phone: [PHONE_NUMBER]" at bounding box center [517, 319] width 150 height 11
copy span "[PHONE_NUMBER]"
